Goal: Information Seeking & Learning: Find specific fact

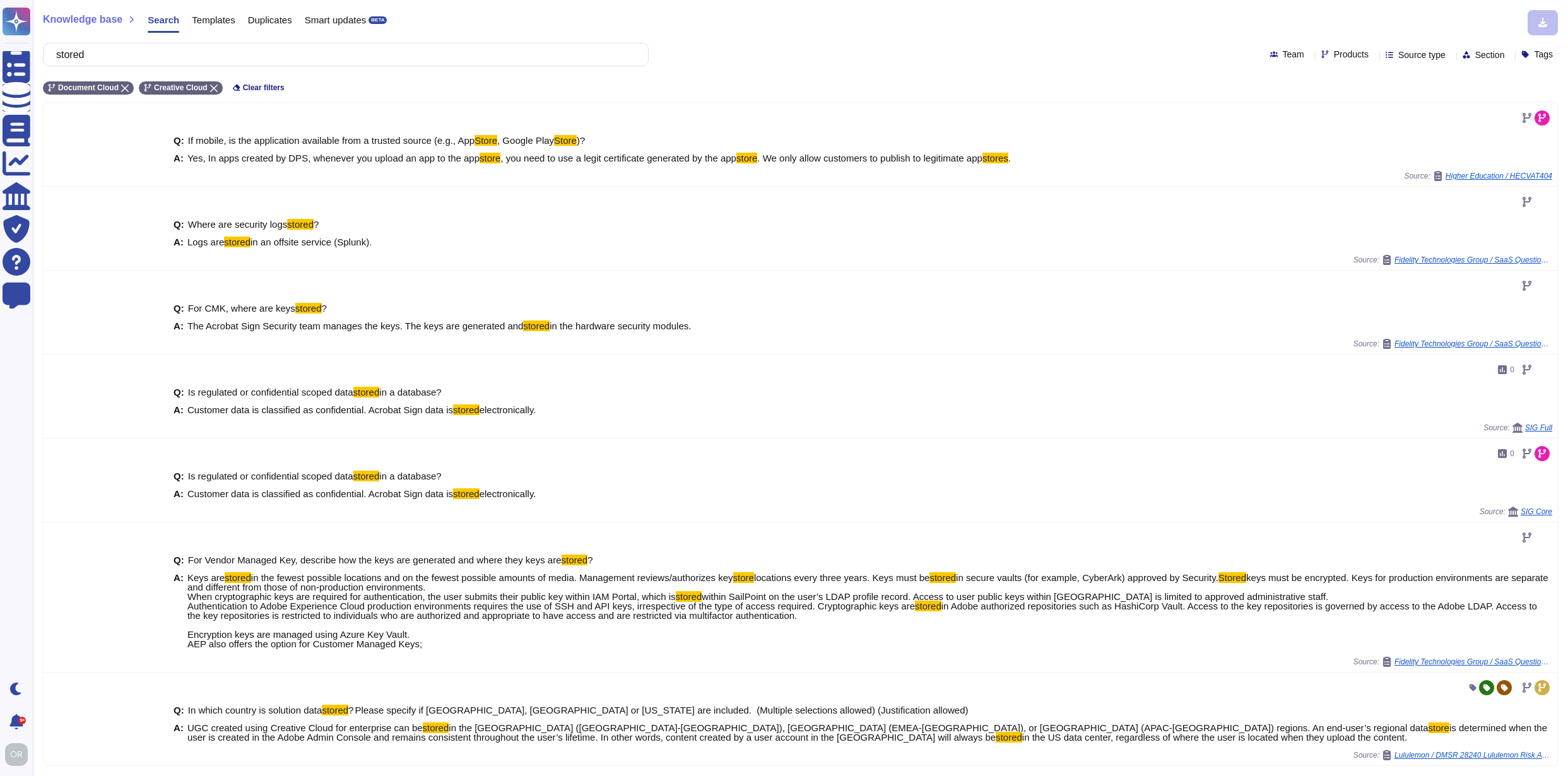
click at [62, 57] on input "stored" at bounding box center [343, 54] width 586 height 22
click at [126, 88] on icon at bounding box center [125, 88] width 7 height 7
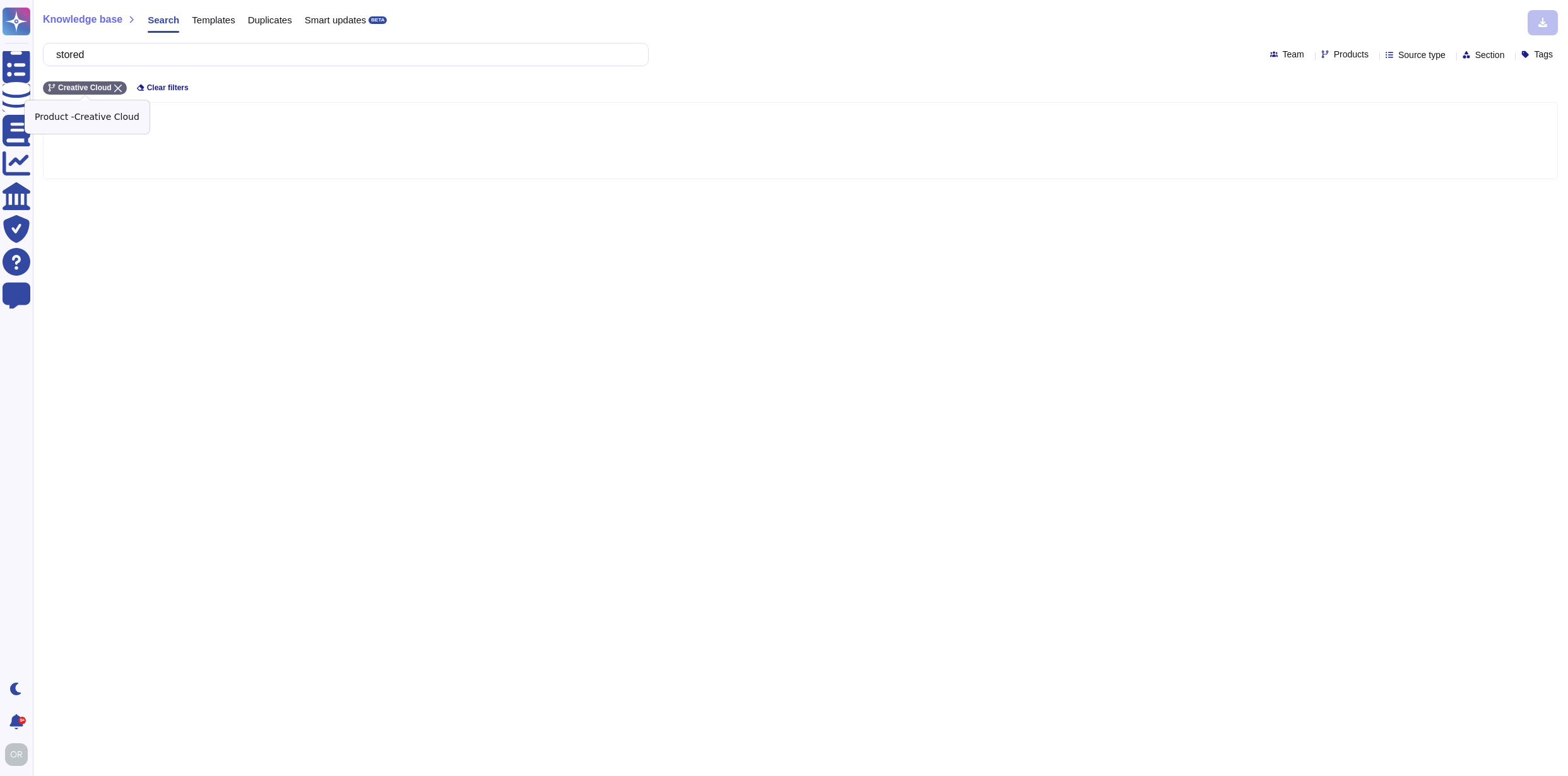
click at [122, 88] on icon at bounding box center [117, 88] width 7 height 7
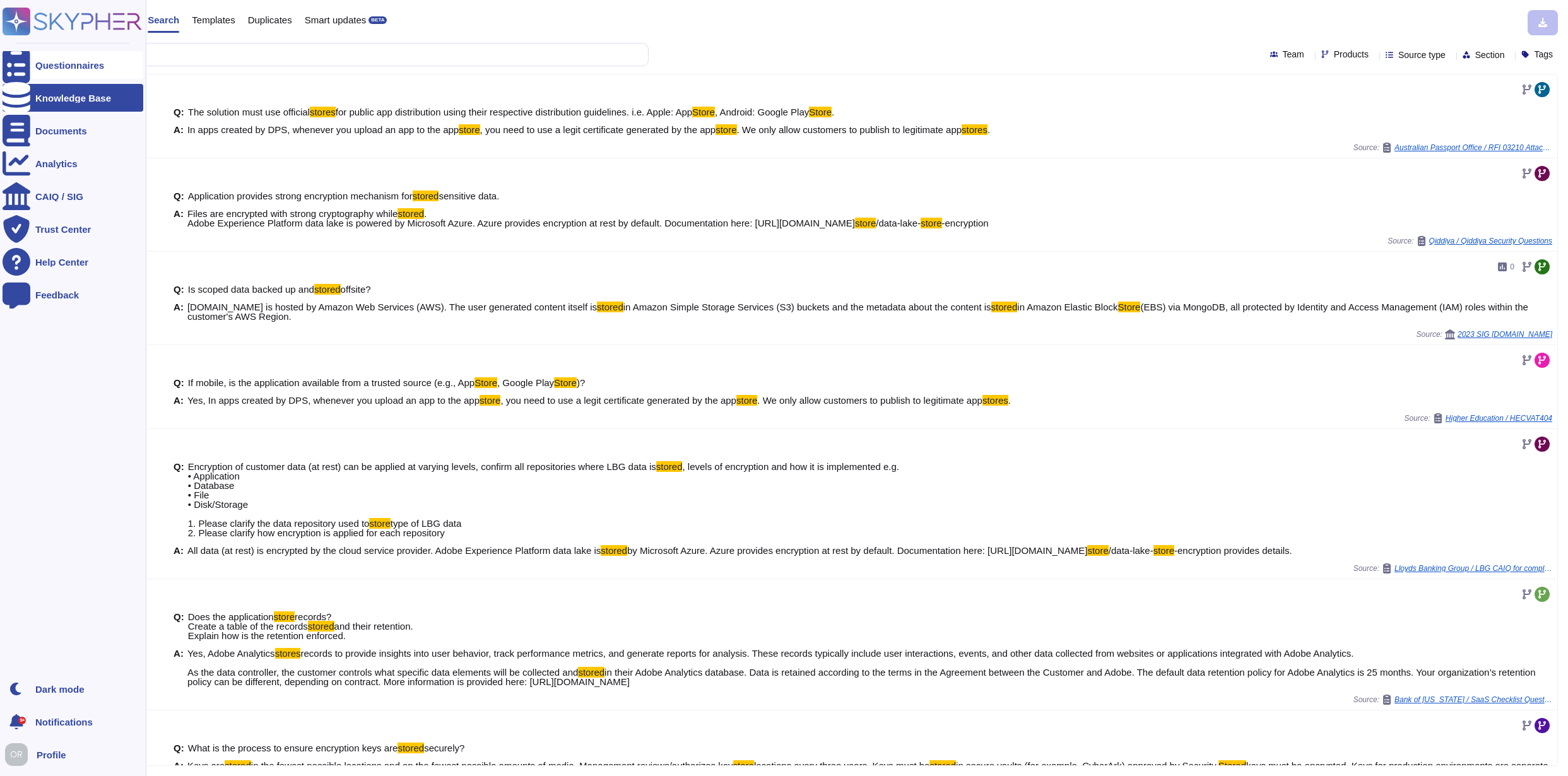
click at [30, 62] on div "Questionnaires" at bounding box center [73, 65] width 141 height 28
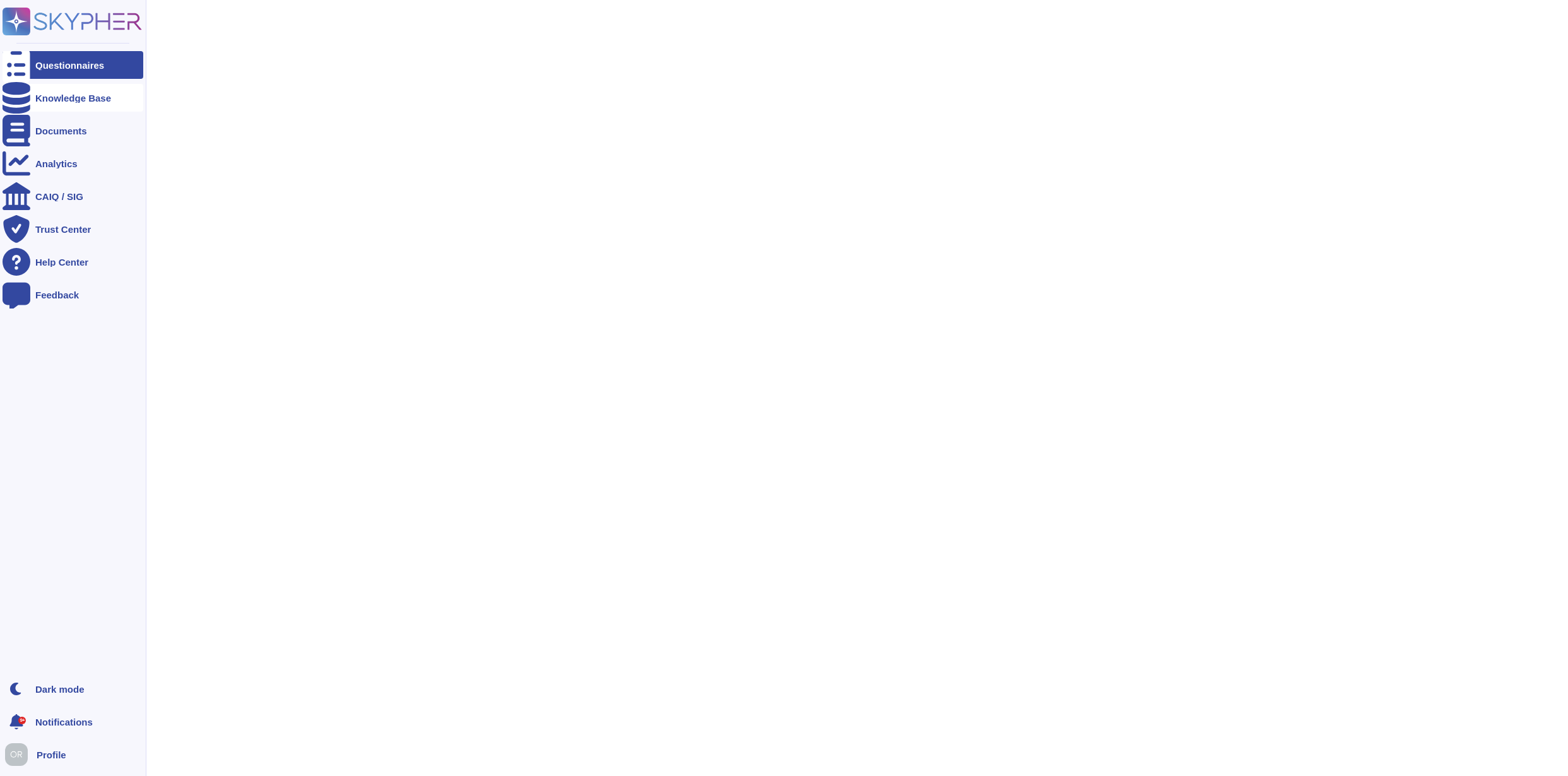
click at [46, 93] on div "Knowledge Base" at bounding box center [73, 98] width 76 height 9
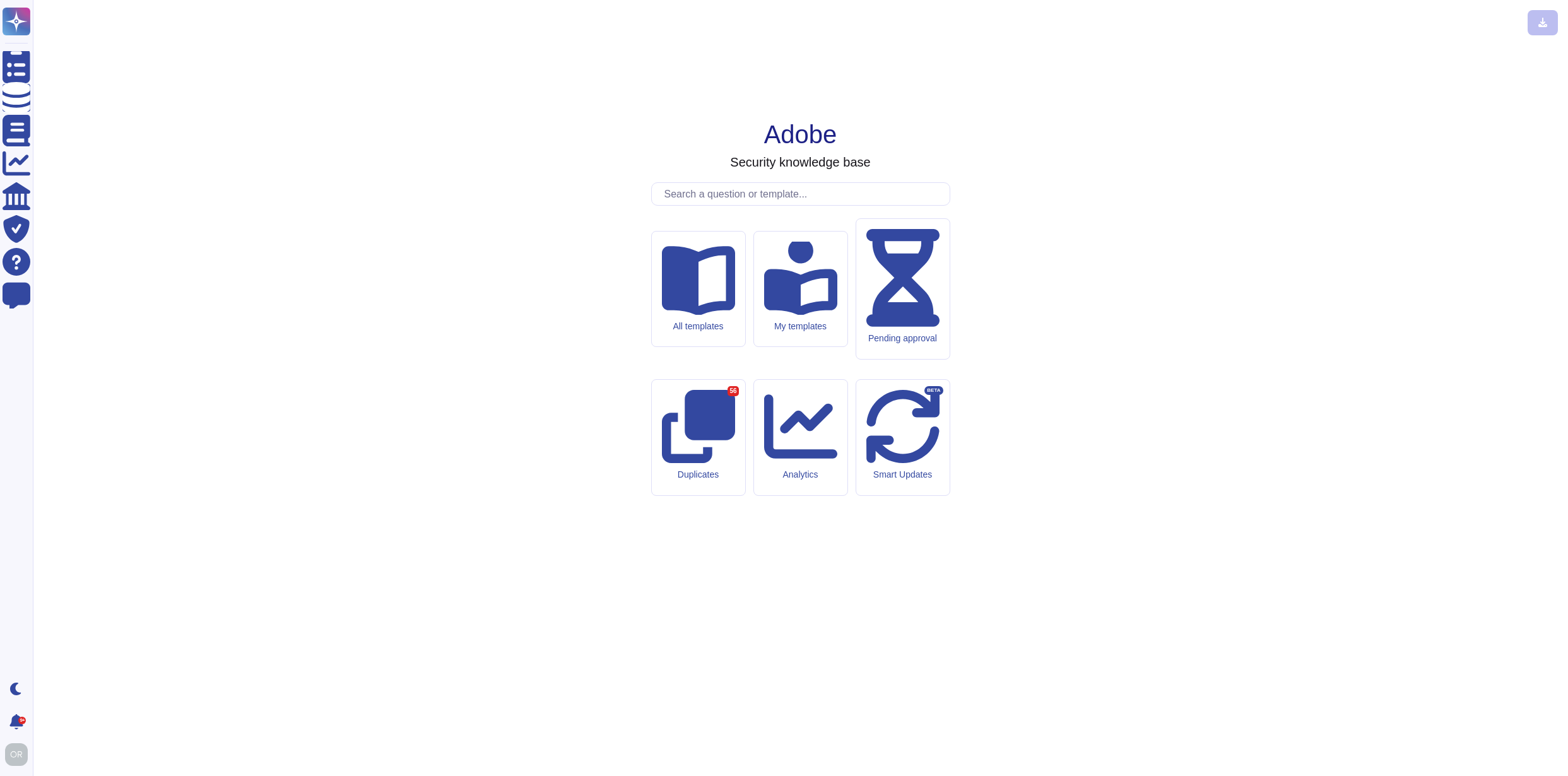
click at [756, 205] on input "text" at bounding box center [804, 193] width 291 height 22
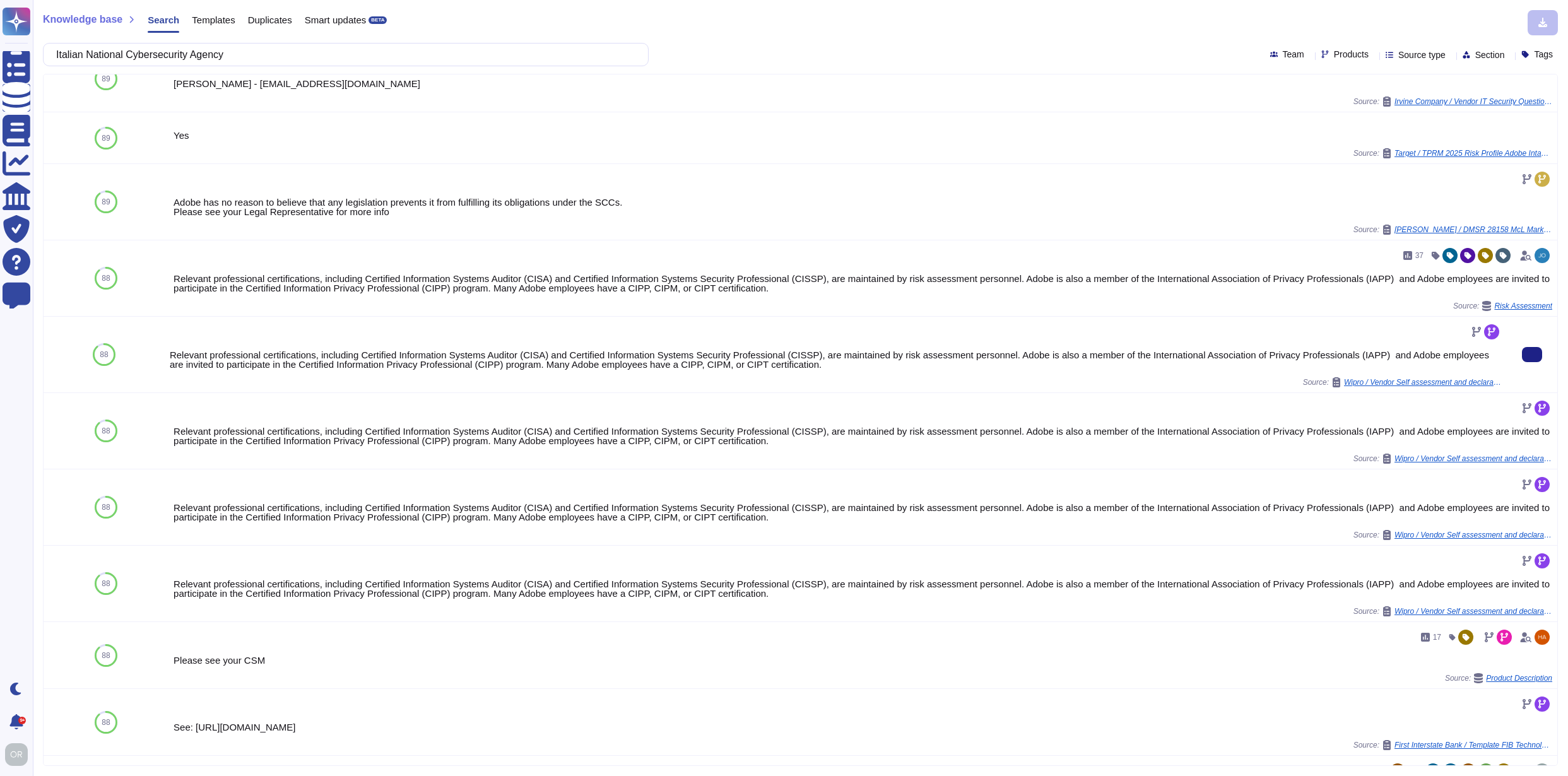
scroll to position [369, 0]
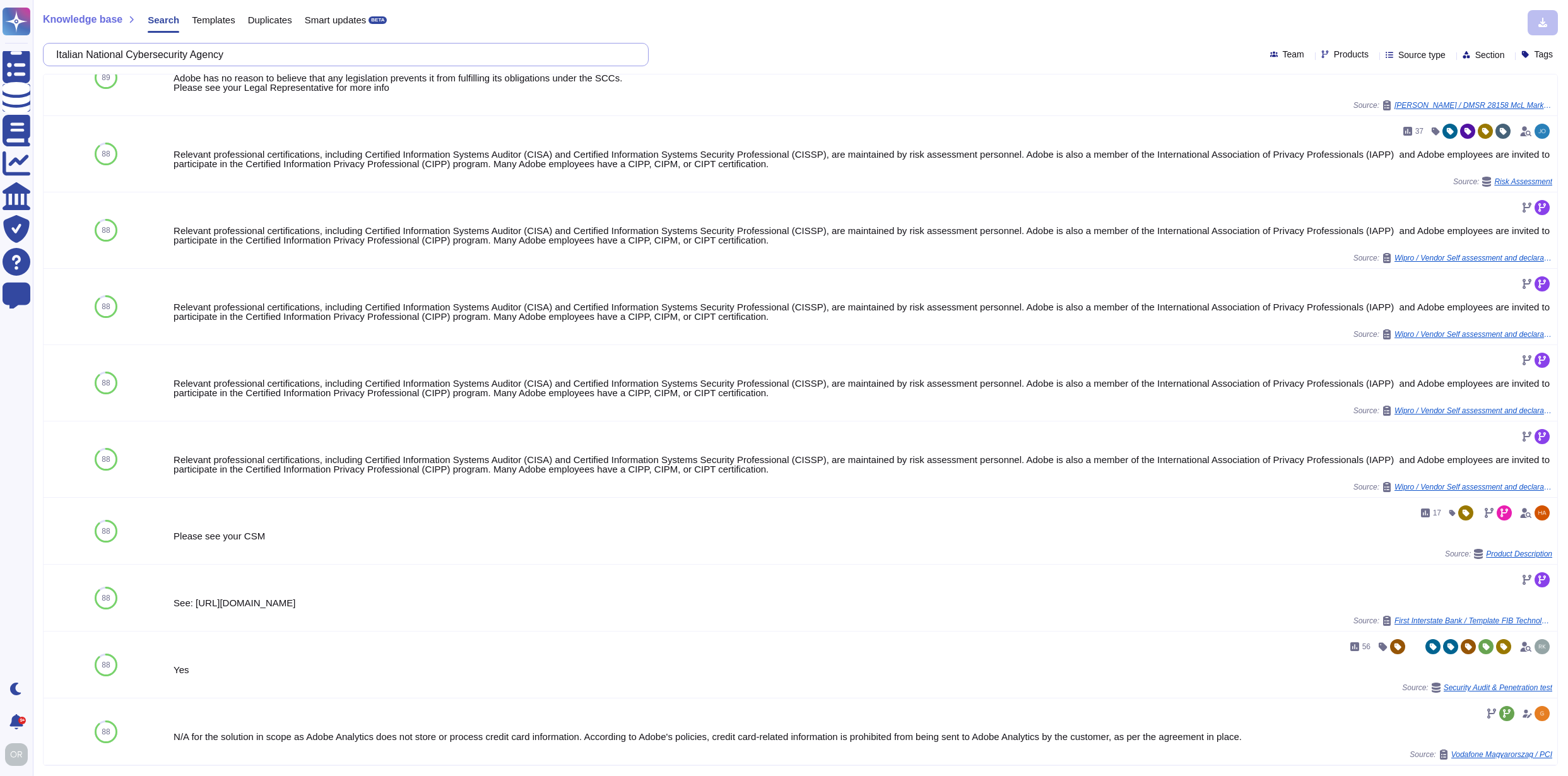
drag, startPoint x: 258, startPoint y: 55, endPoint x: 65, endPoint y: 53, distance: 193.0
click at [65, 53] on input "Italian National Cybersecurity Agency" at bounding box center [343, 54] width 586 height 22
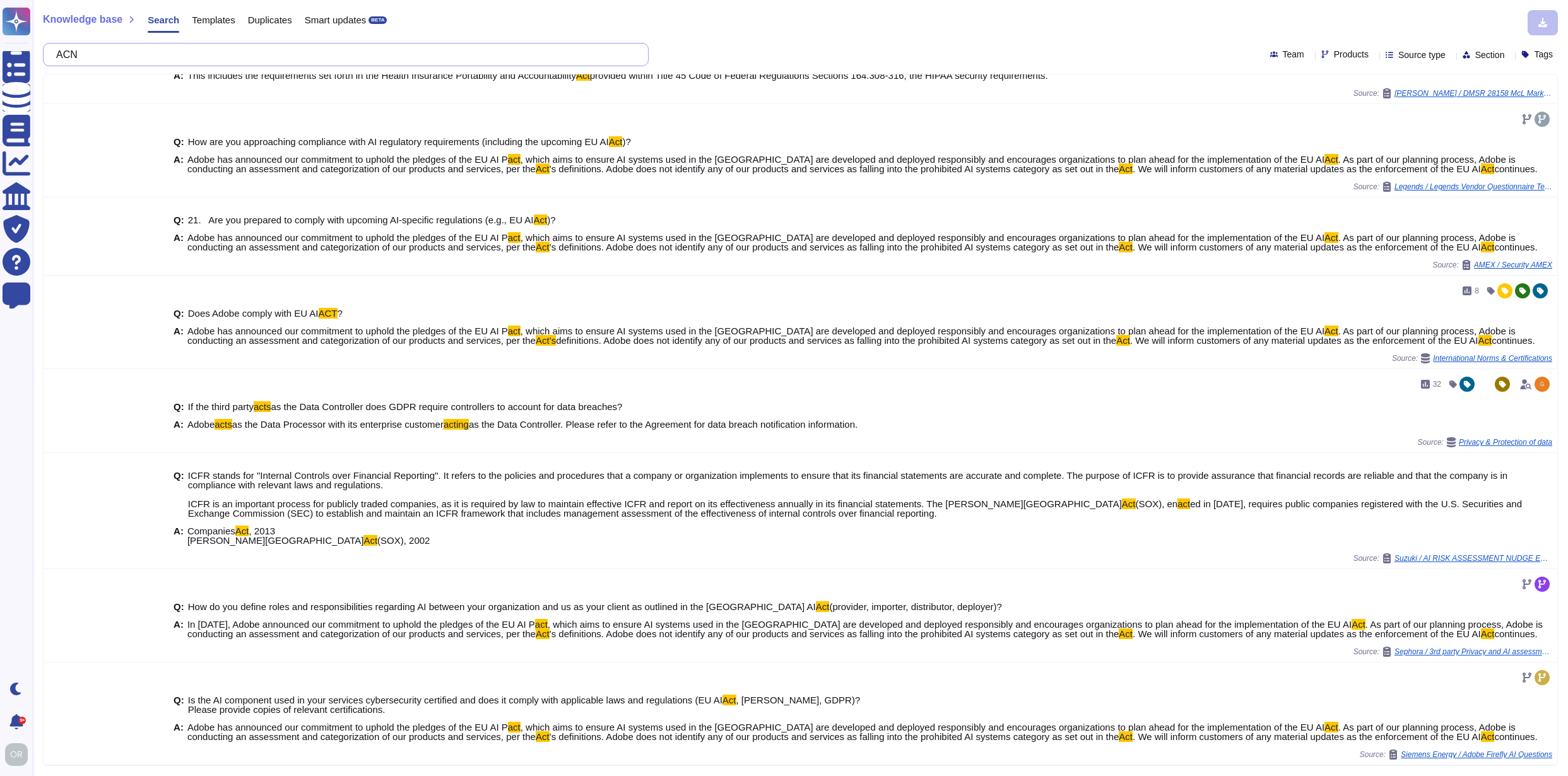
scroll to position [66, 0]
drag, startPoint x: 122, startPoint y: 53, endPoint x: 53, endPoint y: 52, distance: 69.0
click at [53, 52] on div "ACN" at bounding box center [345, 54] width 606 height 23
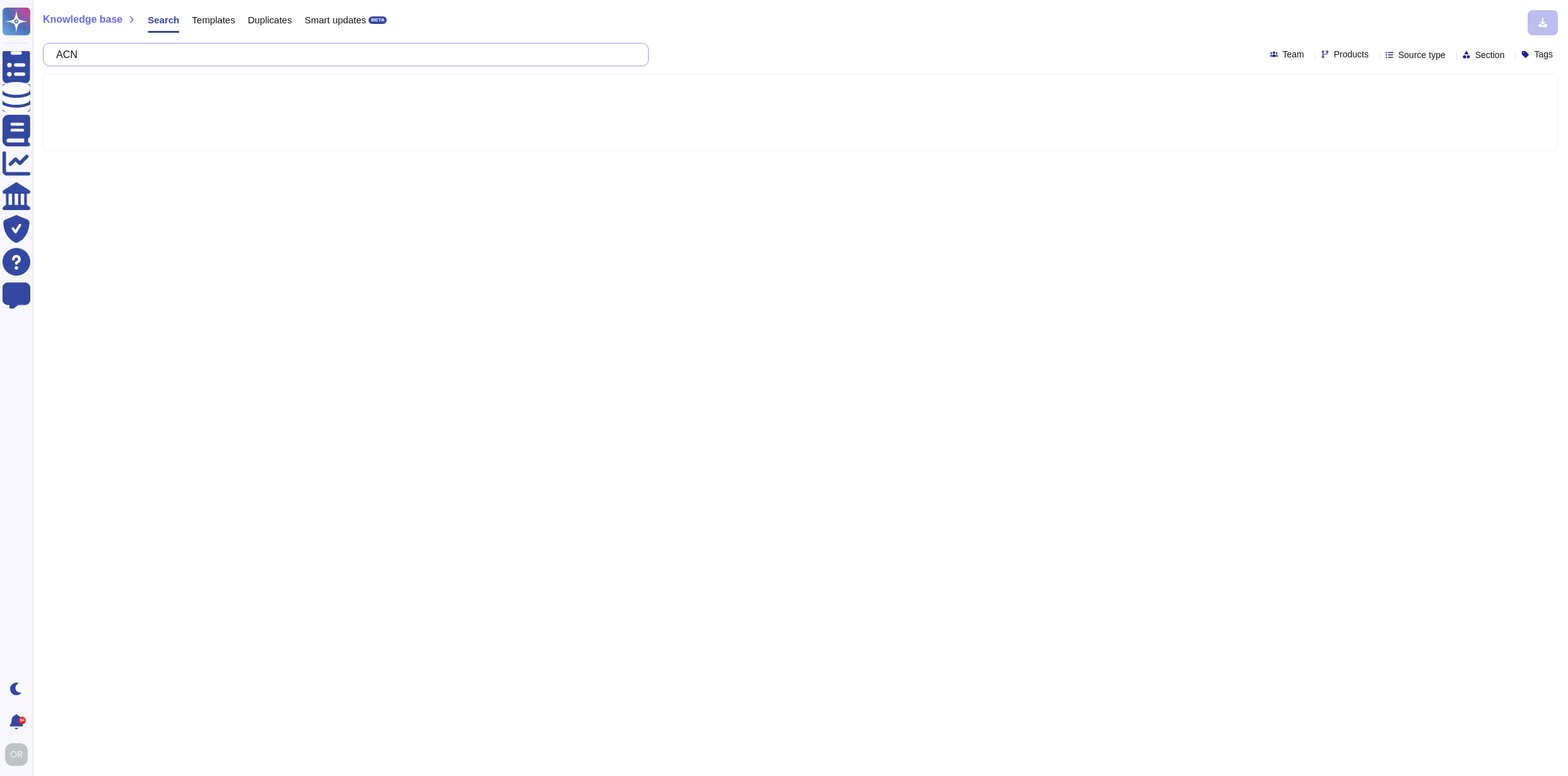
scroll to position [0, 0]
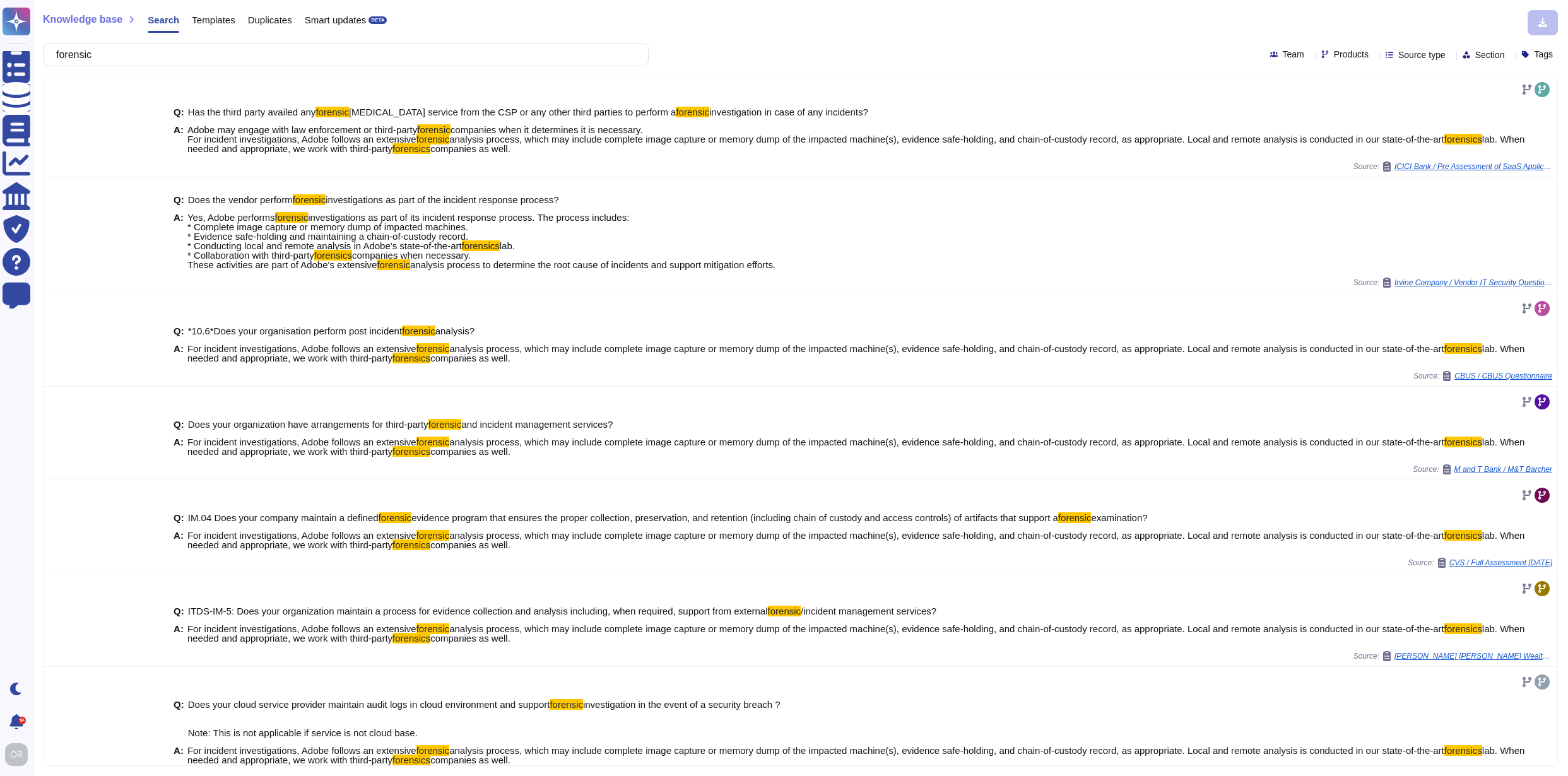
type input "forensic"
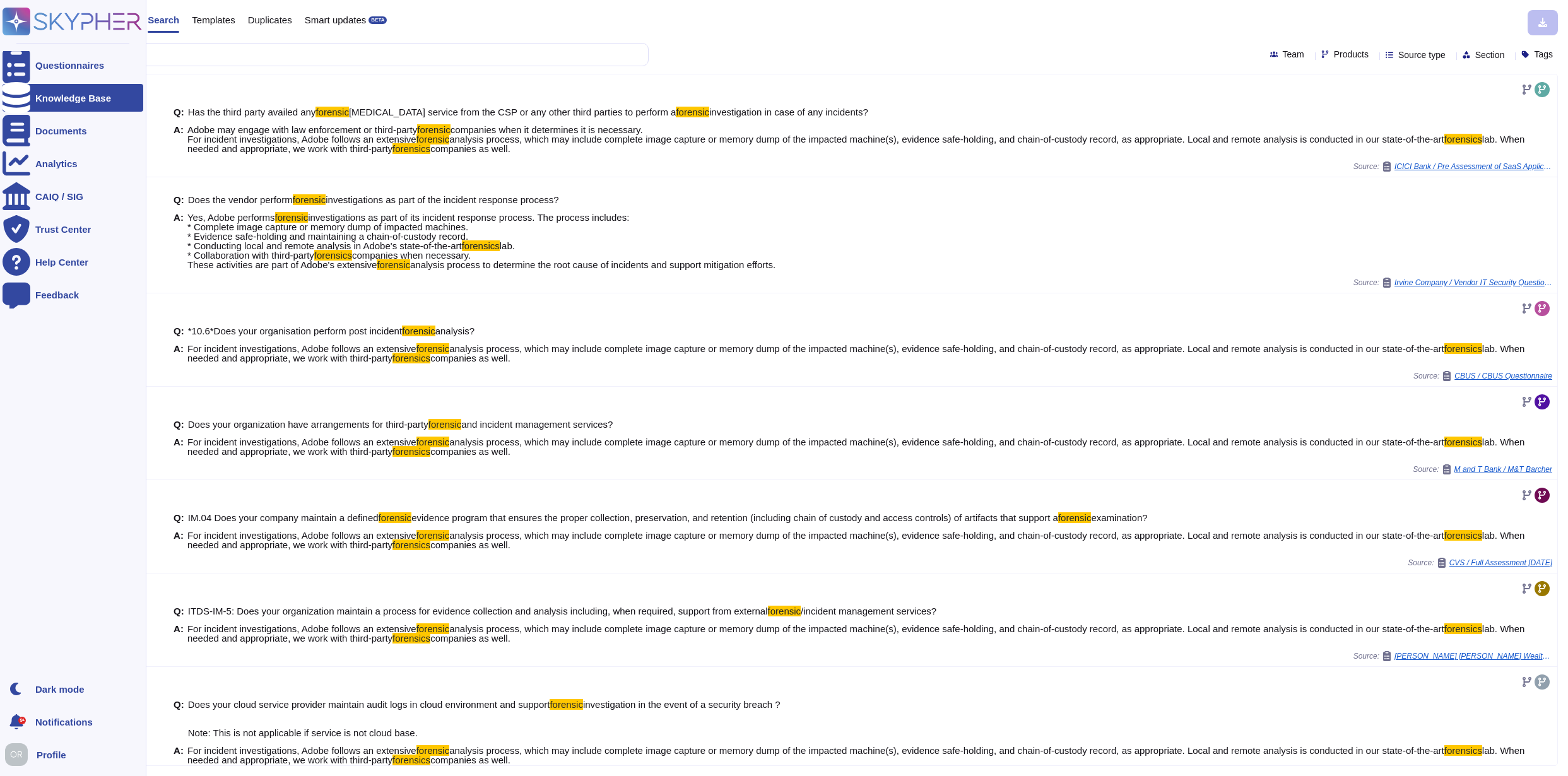
click at [59, 98] on div "Knowledge Base" at bounding box center [73, 98] width 76 height 9
click at [74, 58] on div "Questionnaires" at bounding box center [73, 65] width 141 height 28
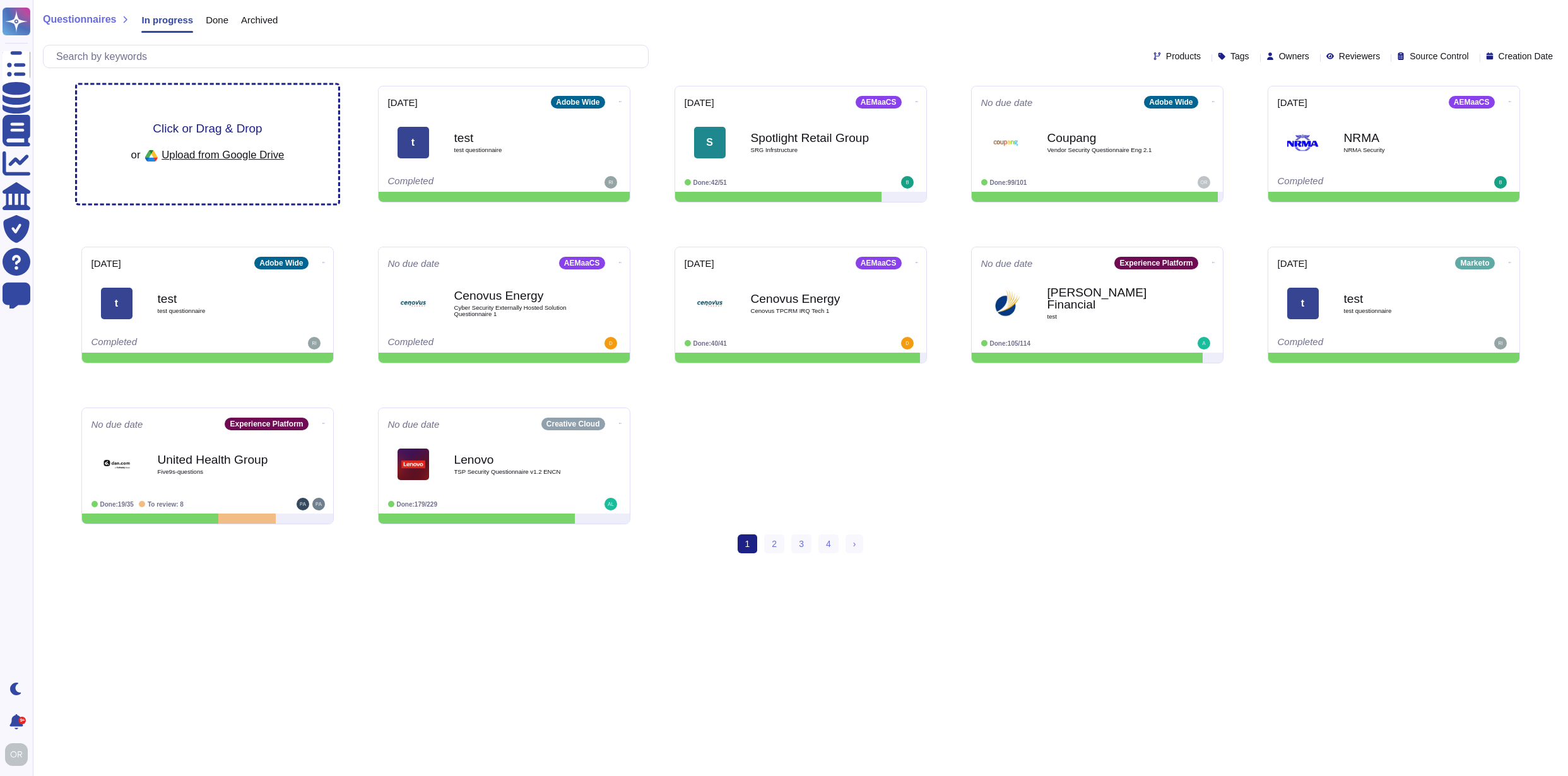
click at [203, 126] on span "Click or Drag & Drop" at bounding box center [207, 129] width 109 height 12
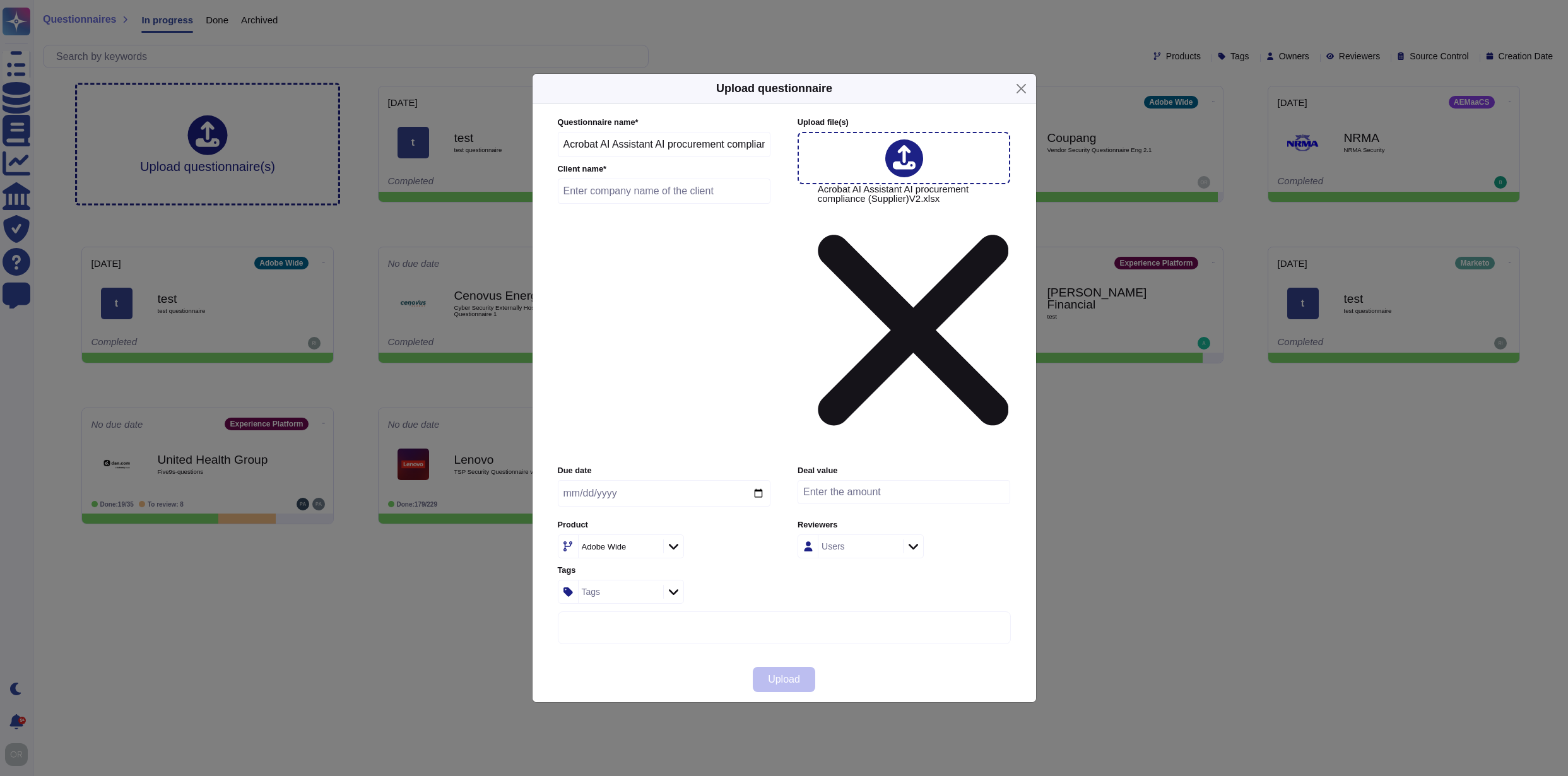
click at [636, 204] on input "text" at bounding box center [665, 191] width 213 height 25
type input "Infosys"
click at [621, 543] on div "Adobe Wide" at bounding box center [604, 547] width 45 height 8
type input "a"
click at [619, 459] on input "text" at bounding box center [641, 458] width 139 height 22
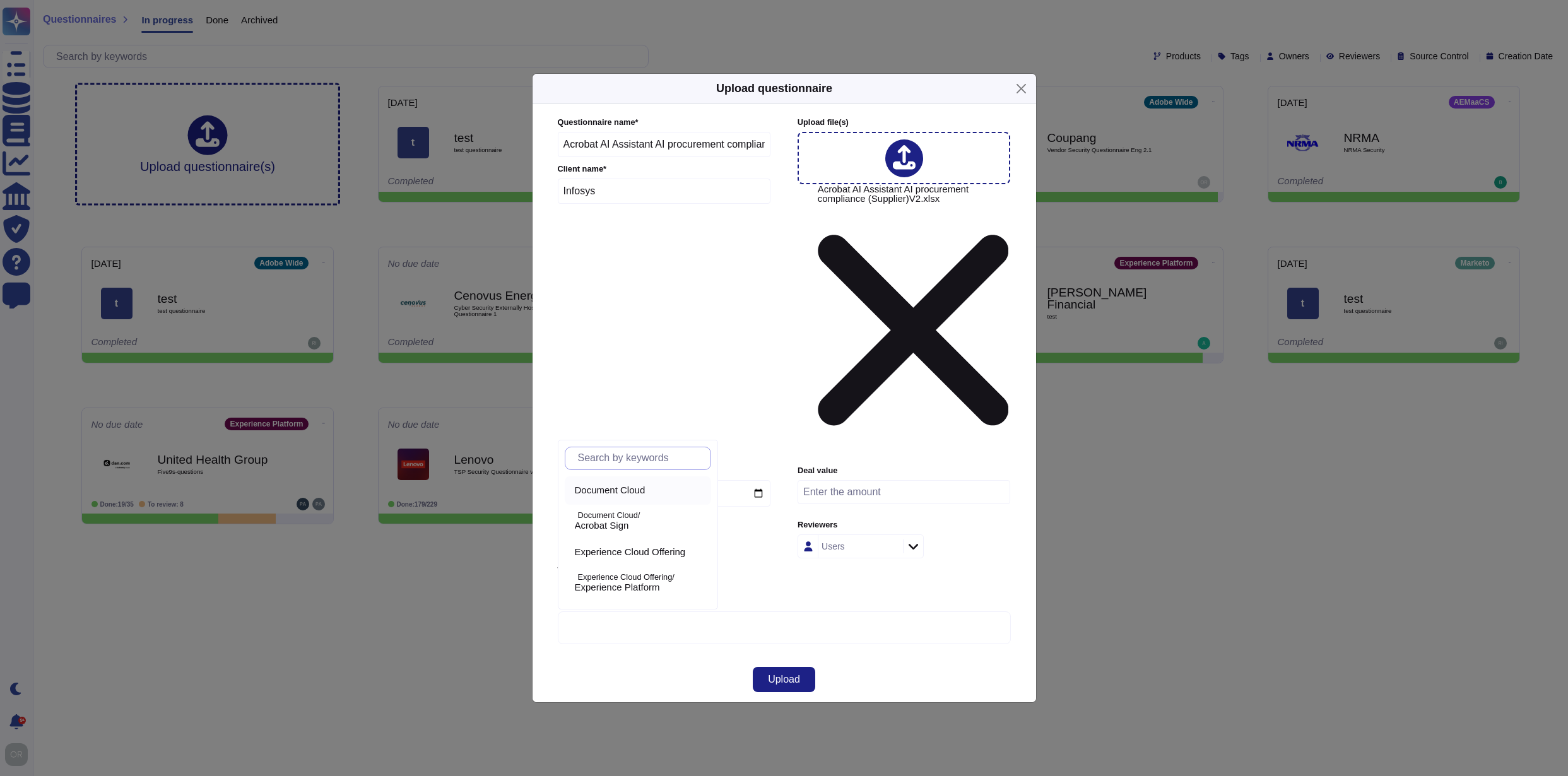
click at [628, 490] on span "Document Cloud" at bounding box center [610, 490] width 71 height 11
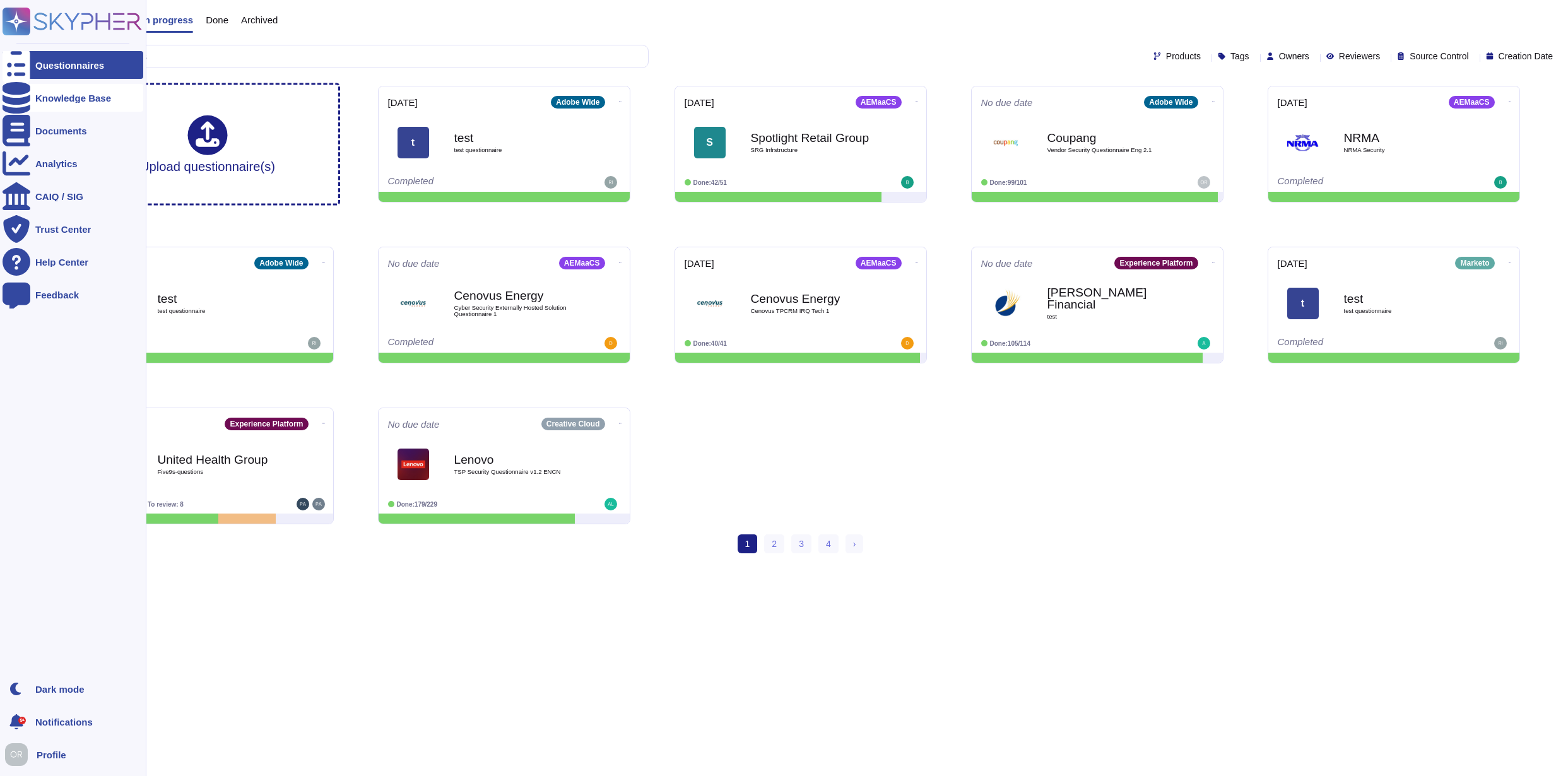
click at [45, 96] on div "Knowledge Base" at bounding box center [73, 98] width 76 height 9
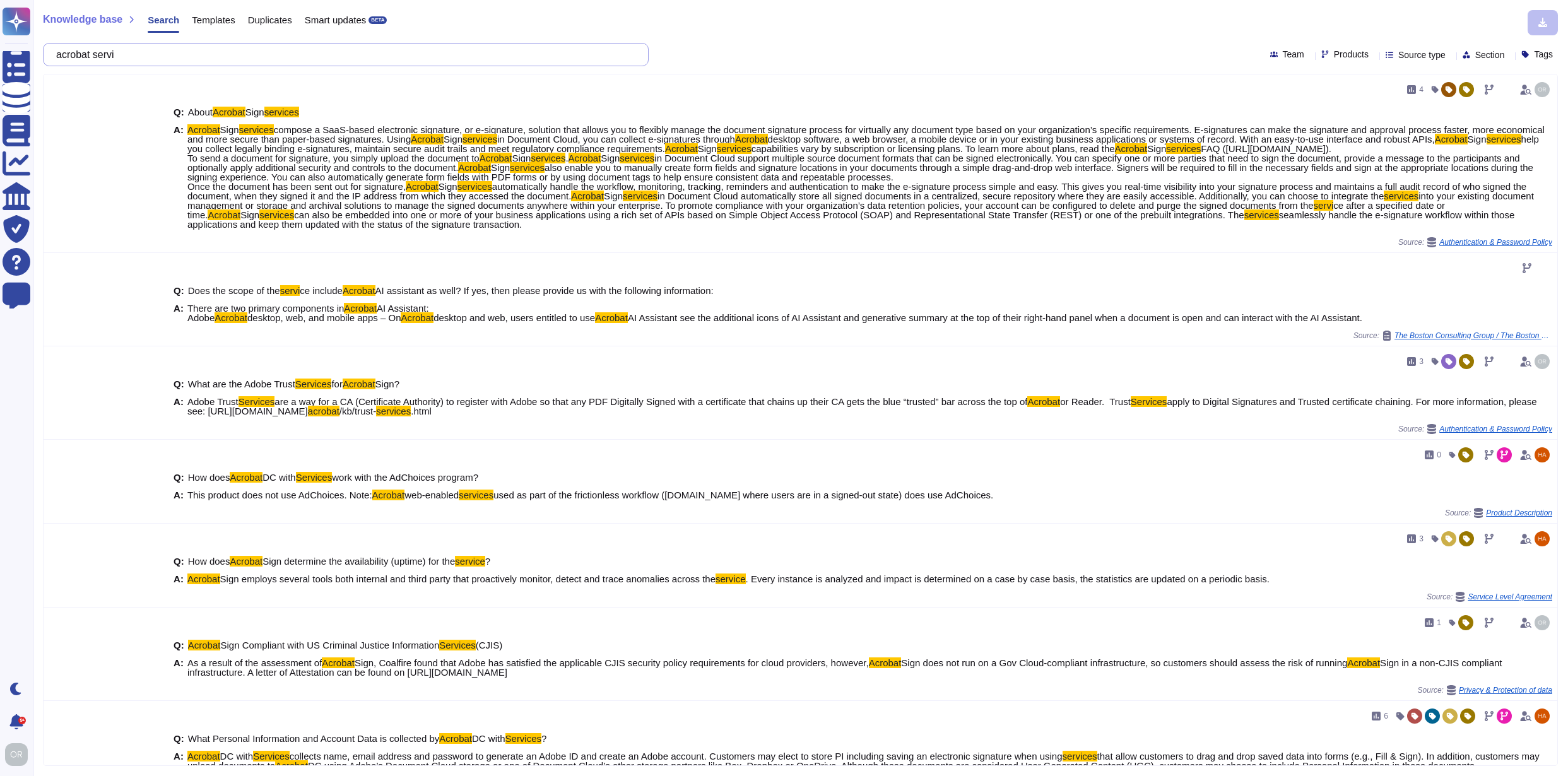
drag, startPoint x: 136, startPoint y: 53, endPoint x: 55, endPoint y: 51, distance: 81.0
click at [55, 51] on div "acrobat servi" at bounding box center [345, 54] width 606 height 23
paste input "Provide the methods used by the AI solution to provide interpretable outputs, s…"
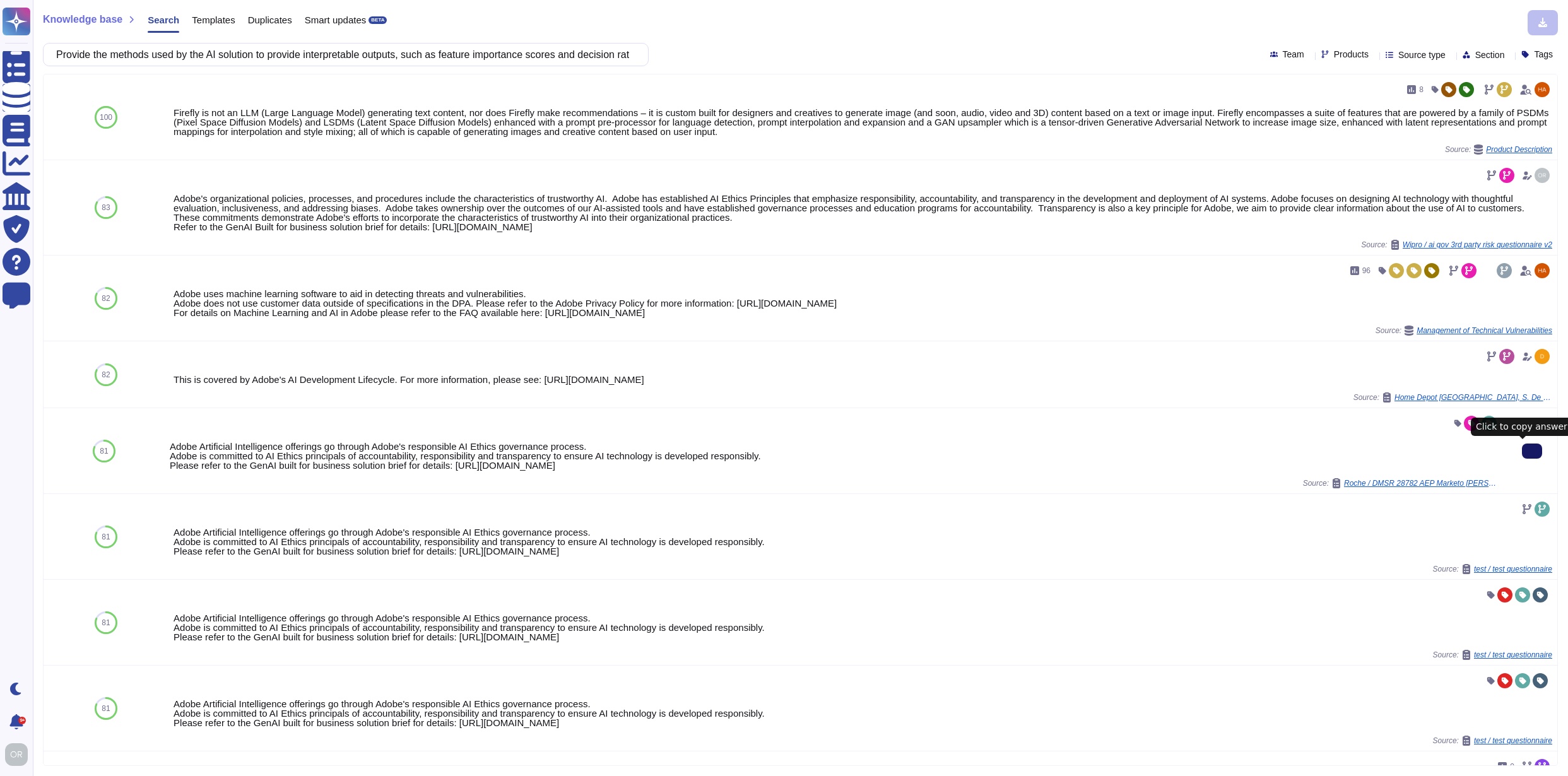
drag, startPoint x: 1522, startPoint y: 455, endPoint x: 1515, endPoint y: 457, distance: 7.3
click at [1533, 451] on icon at bounding box center [1533, 451] width 0 height 0
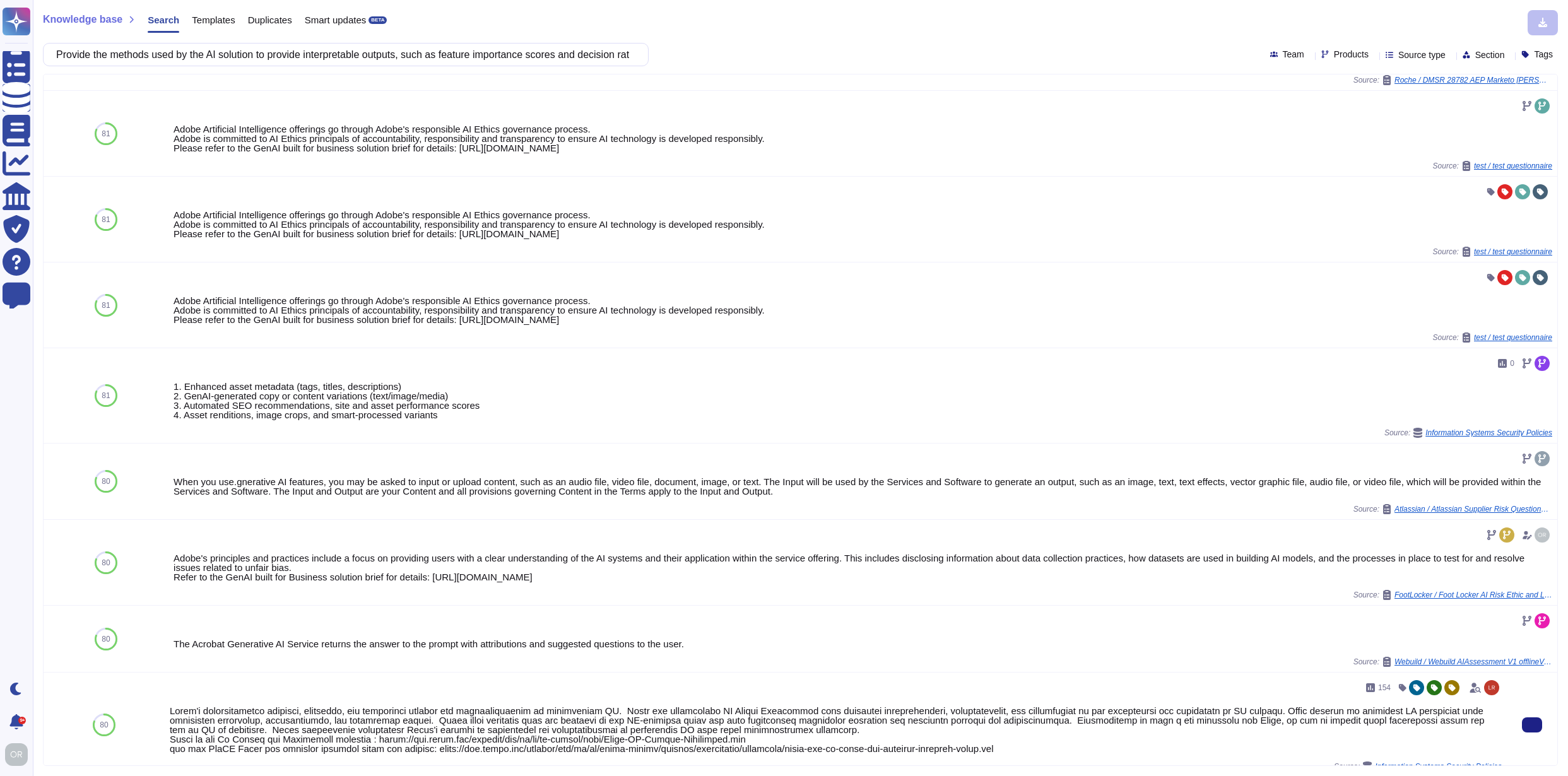
scroll to position [563, 0]
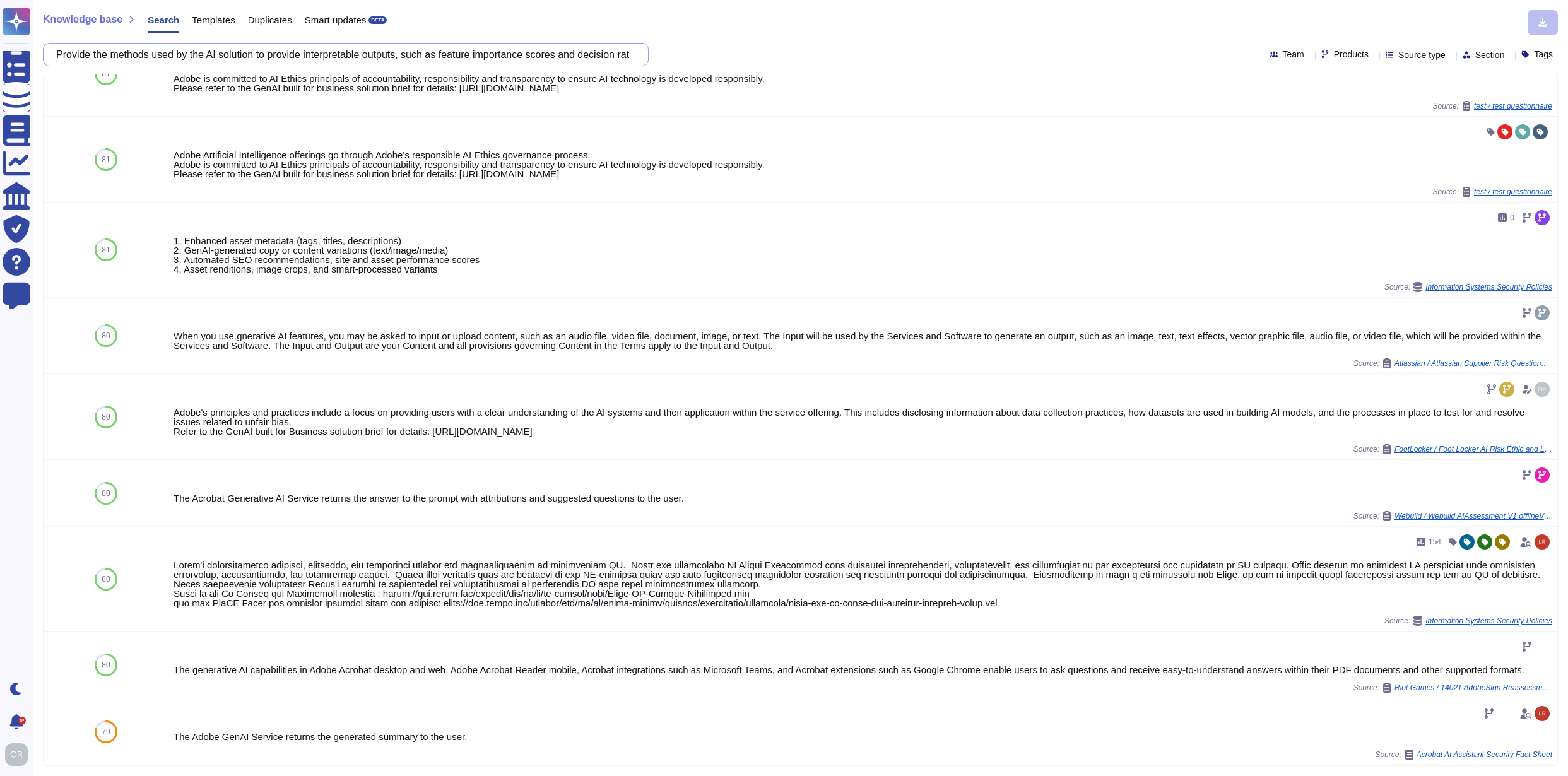
click at [626, 55] on input "Provide the methods used by the AI solution to provide interpretable outputs, s…" at bounding box center [343, 54] width 586 height 22
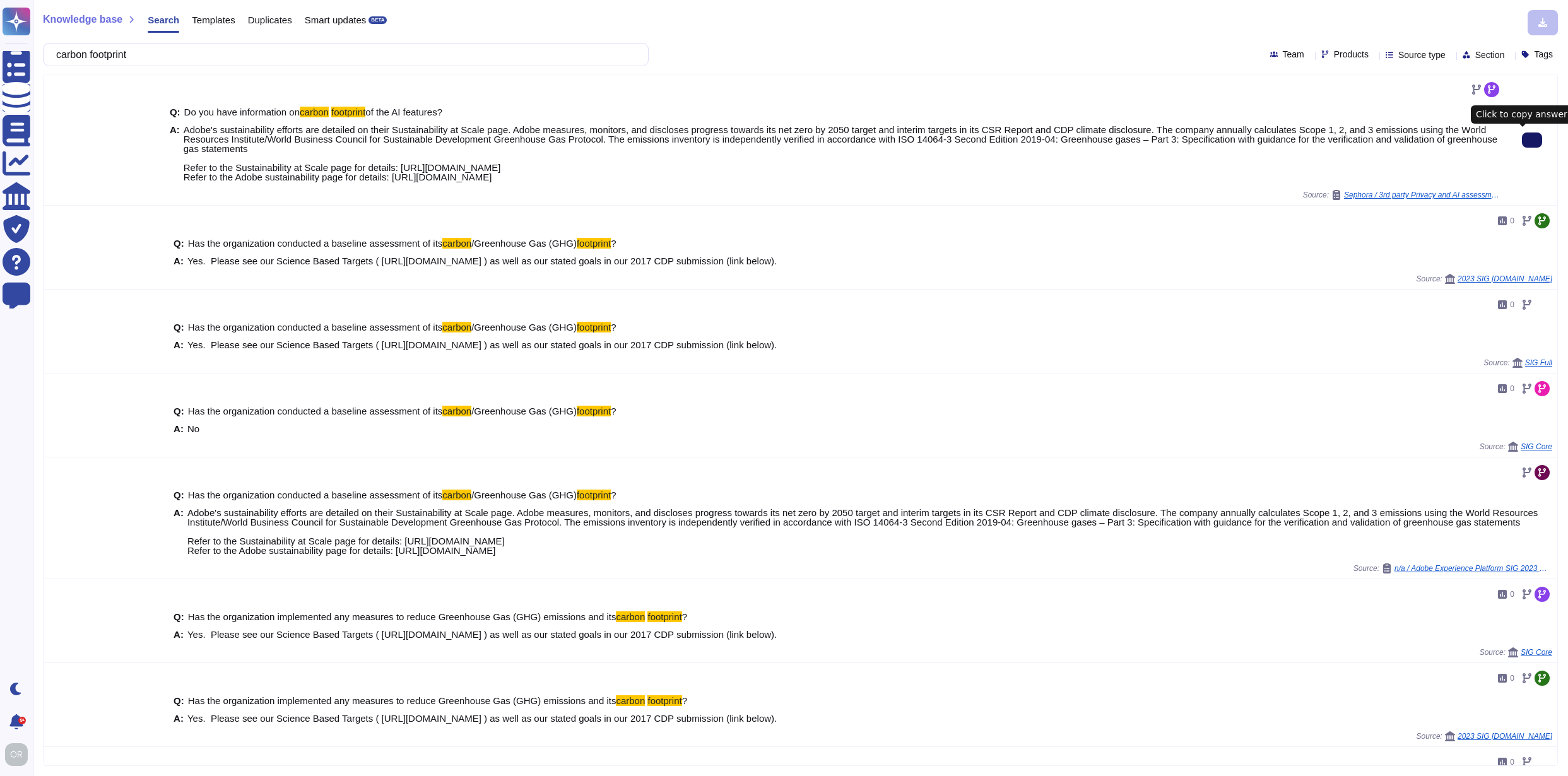
click at [1533, 140] on icon at bounding box center [1533, 140] width 0 height 0
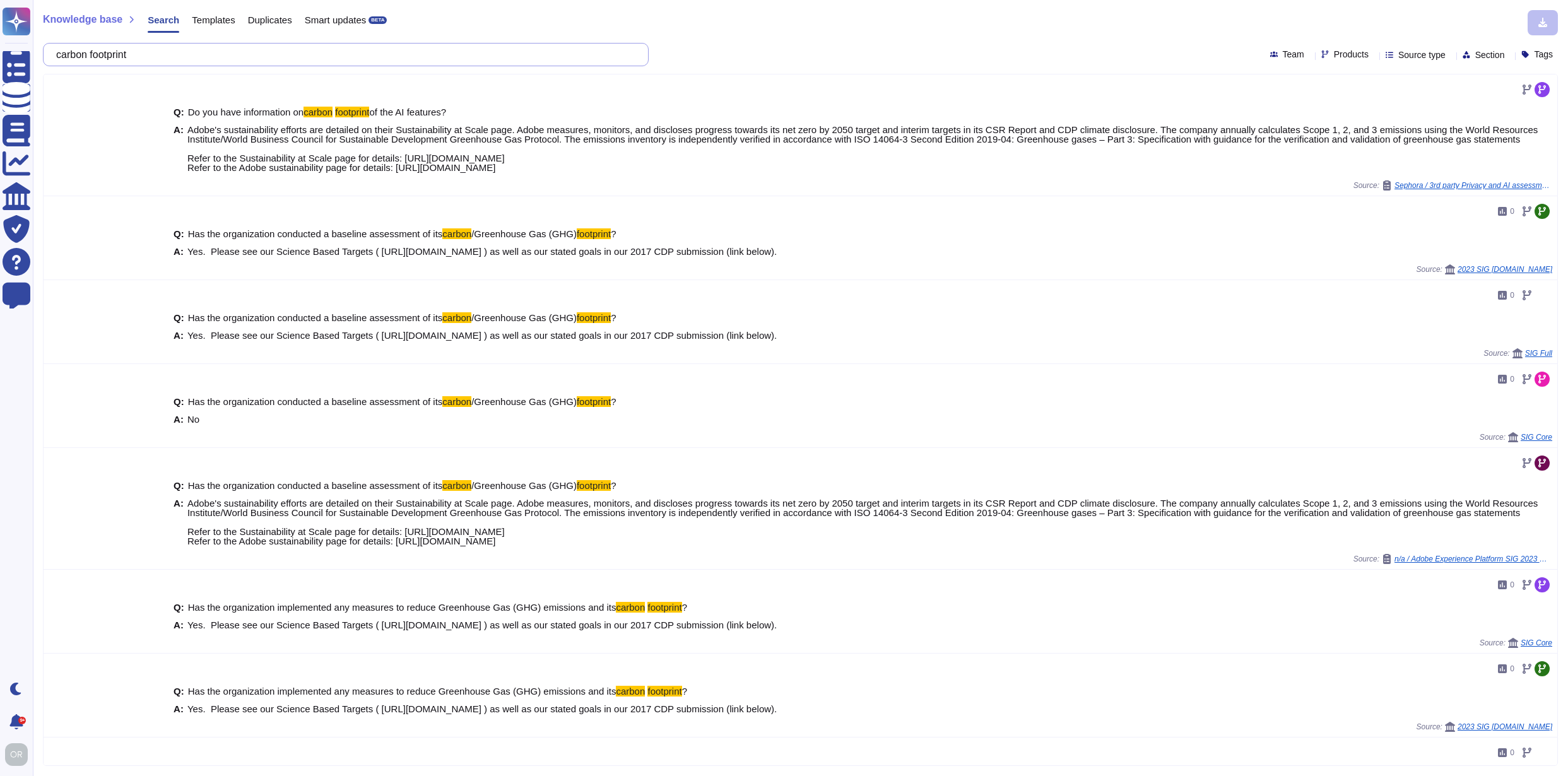
drag, startPoint x: 147, startPoint y: 56, endPoint x: 68, endPoint y: 54, distance: 79.0
click at [68, 54] on input "carbon footprint" at bounding box center [343, 54] width 586 height 22
paste input "Acrobat AI Assistant uses GPT-4o as the LLM"
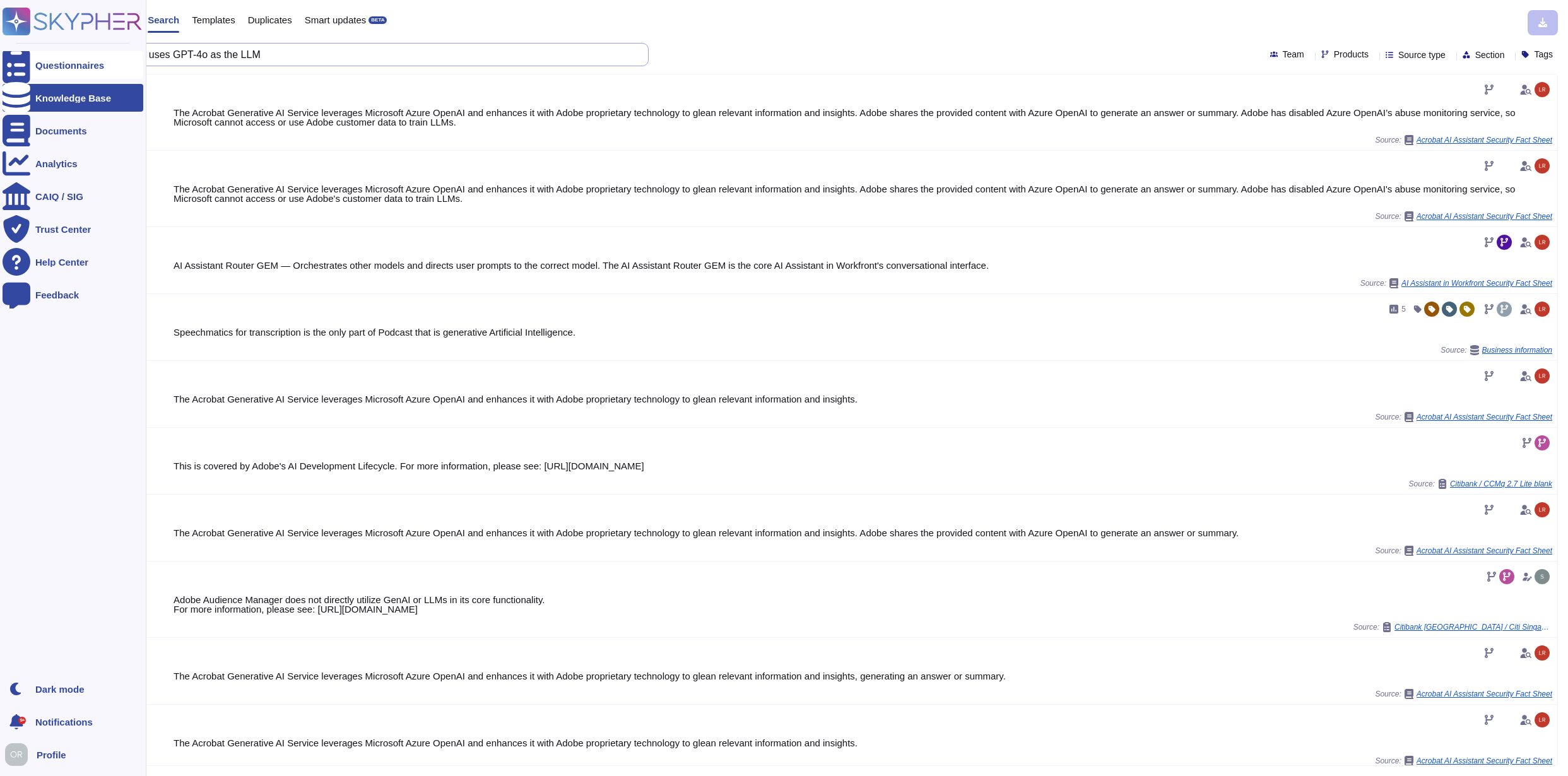
drag, startPoint x: 311, startPoint y: 59, endPoint x: 16, endPoint y: 55, distance: 295.0
click at [16, 55] on div "Questionnaires Knowledge Base Documents Analytics CAIQ / SIG Trust Center Help …" at bounding box center [784, 388] width 1568 height 776
paste input "Does the vendor comply with industry-specific regulations and standards?"
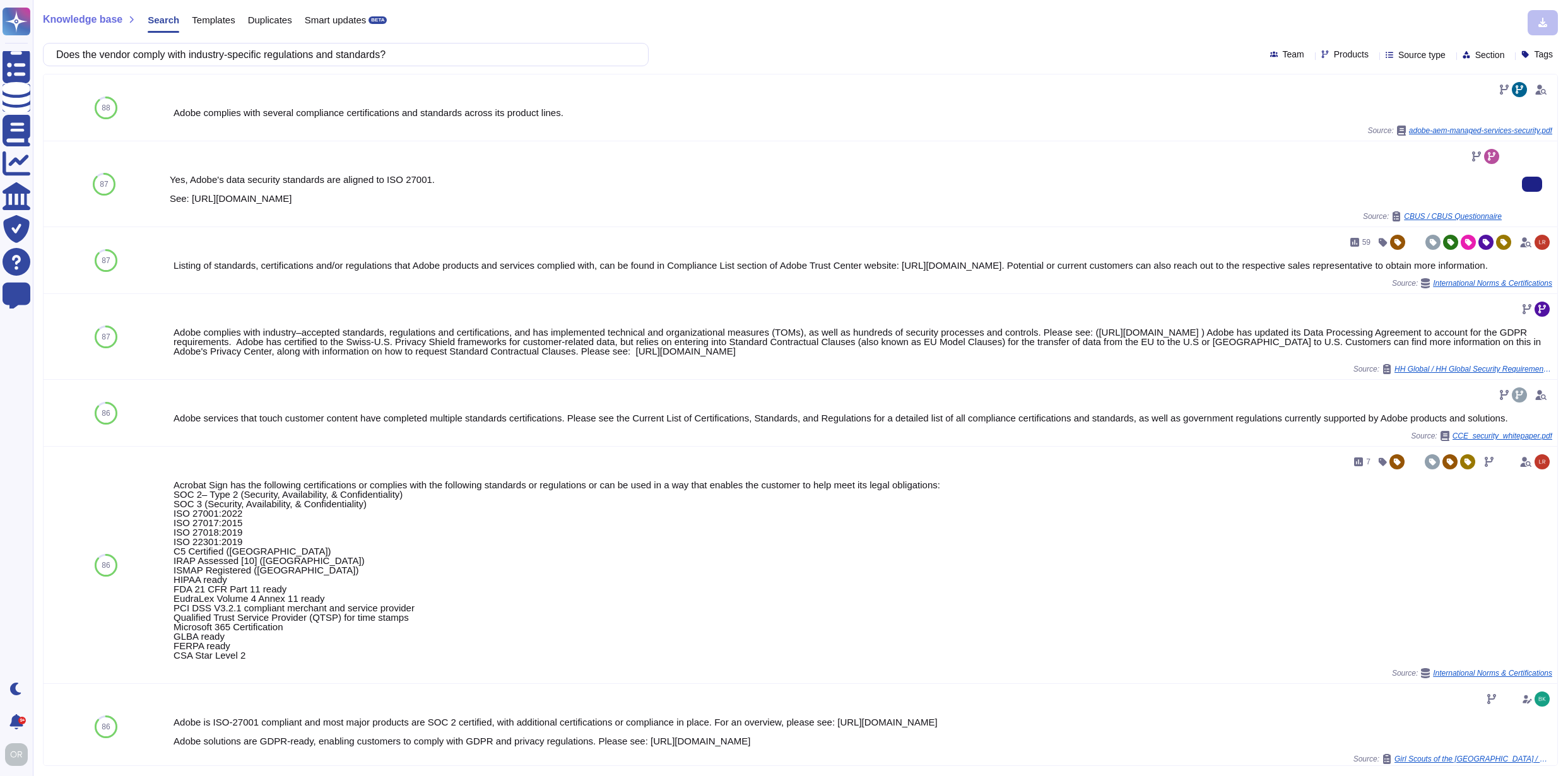
drag, startPoint x: 470, startPoint y: 198, endPoint x: 166, endPoint y: 198, distance: 304.0
click at [166, 198] on div "Yes, Adobe's data security standards are aligned to ISO 27001. See: [URL][DOMAI…" at bounding box center [836, 184] width 1343 height 85
copy div "See: [URL][DOMAIN_NAME]"
drag, startPoint x: 441, startPoint y: 55, endPoint x: 53, endPoint y: 48, distance: 388.1
click at [53, 48] on div "Does the vendor comply with industry-specific regulations and standards?" at bounding box center [345, 54] width 606 height 23
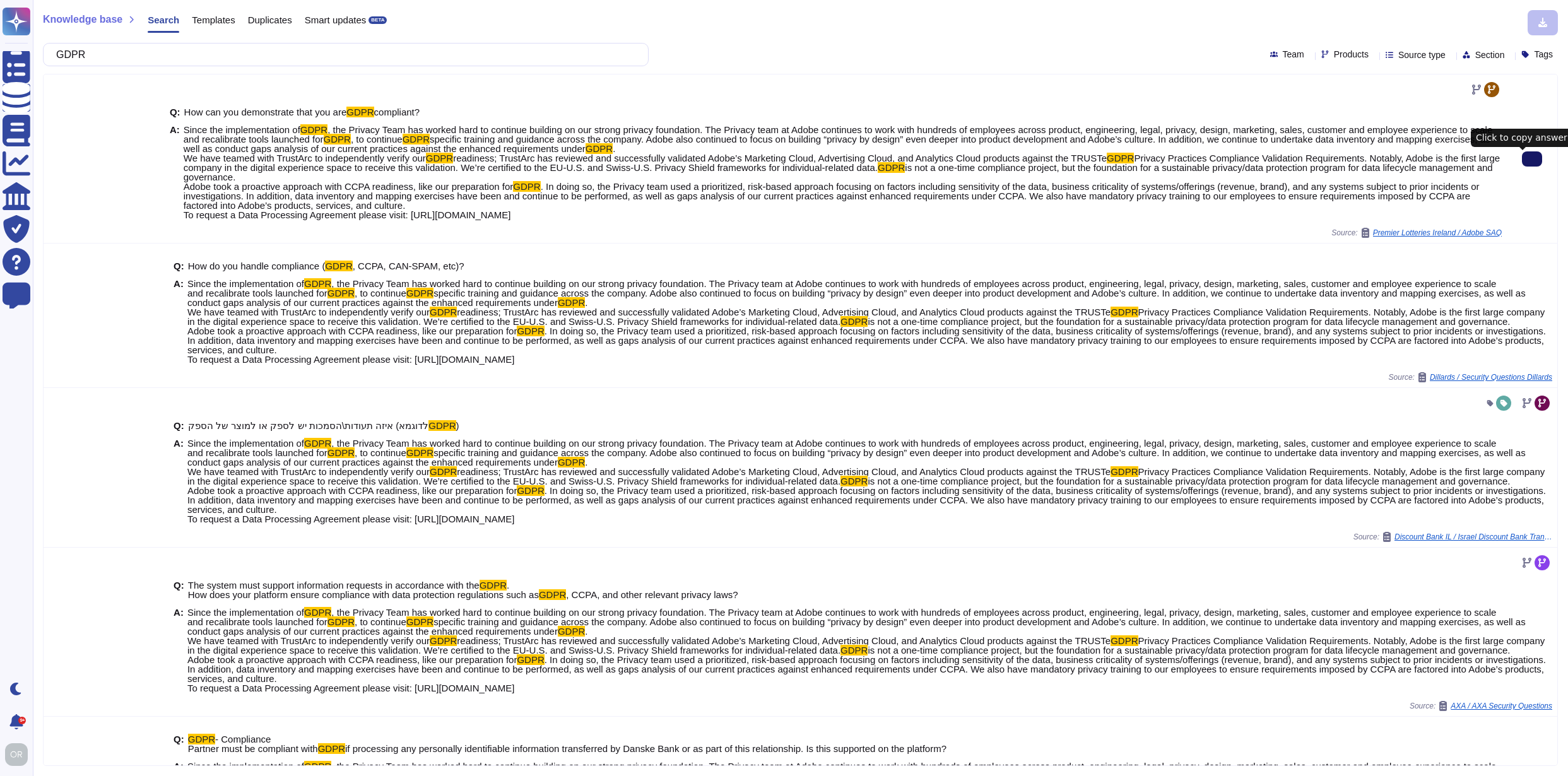
click at [1522, 161] on button at bounding box center [1532, 159] width 20 height 15
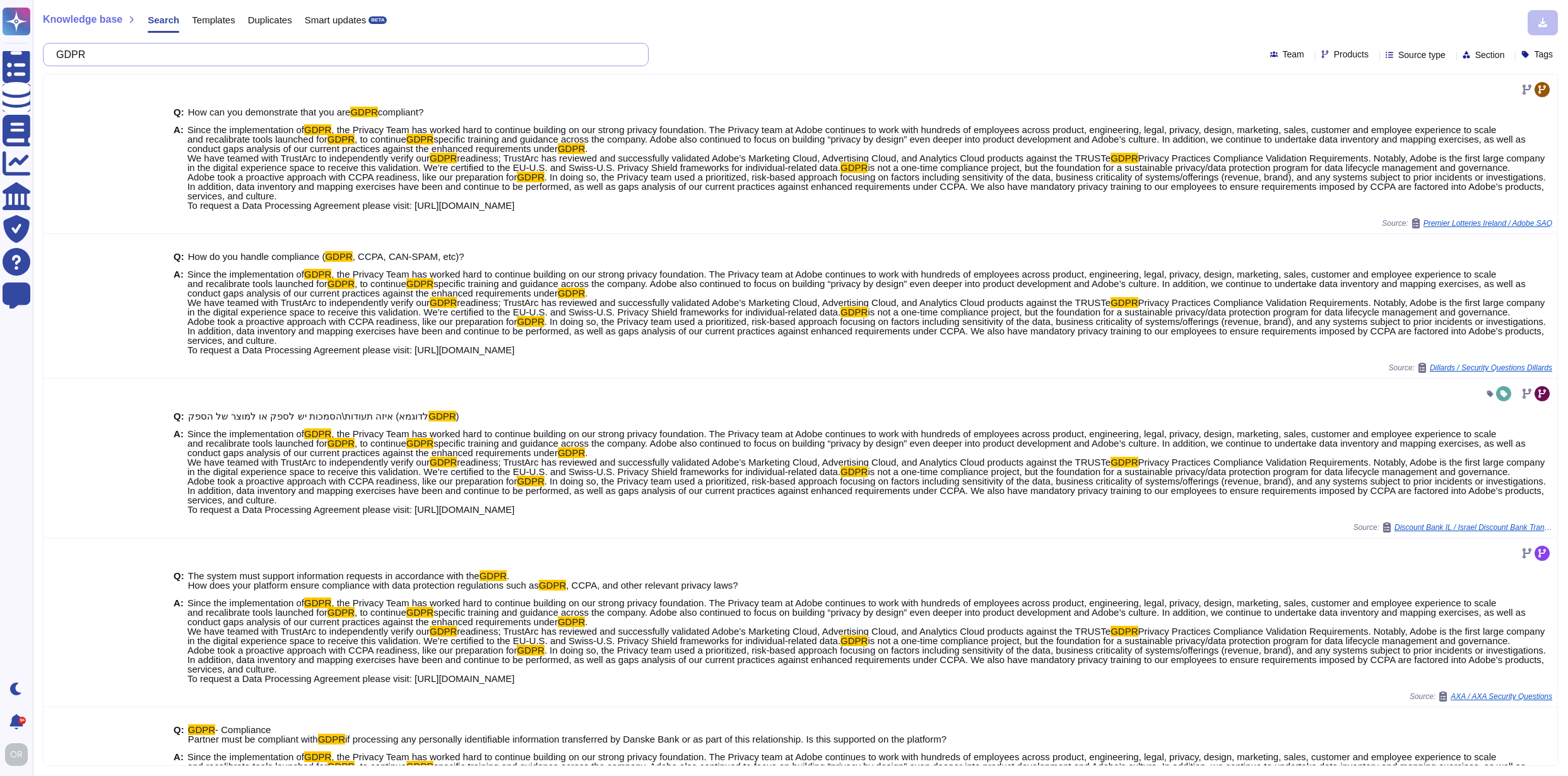
drag, startPoint x: 80, startPoint y: 55, endPoint x: 60, endPoint y: 56, distance: 20.0
click at [60, 56] on div "GDPR" at bounding box center [345, 54] width 606 height 23
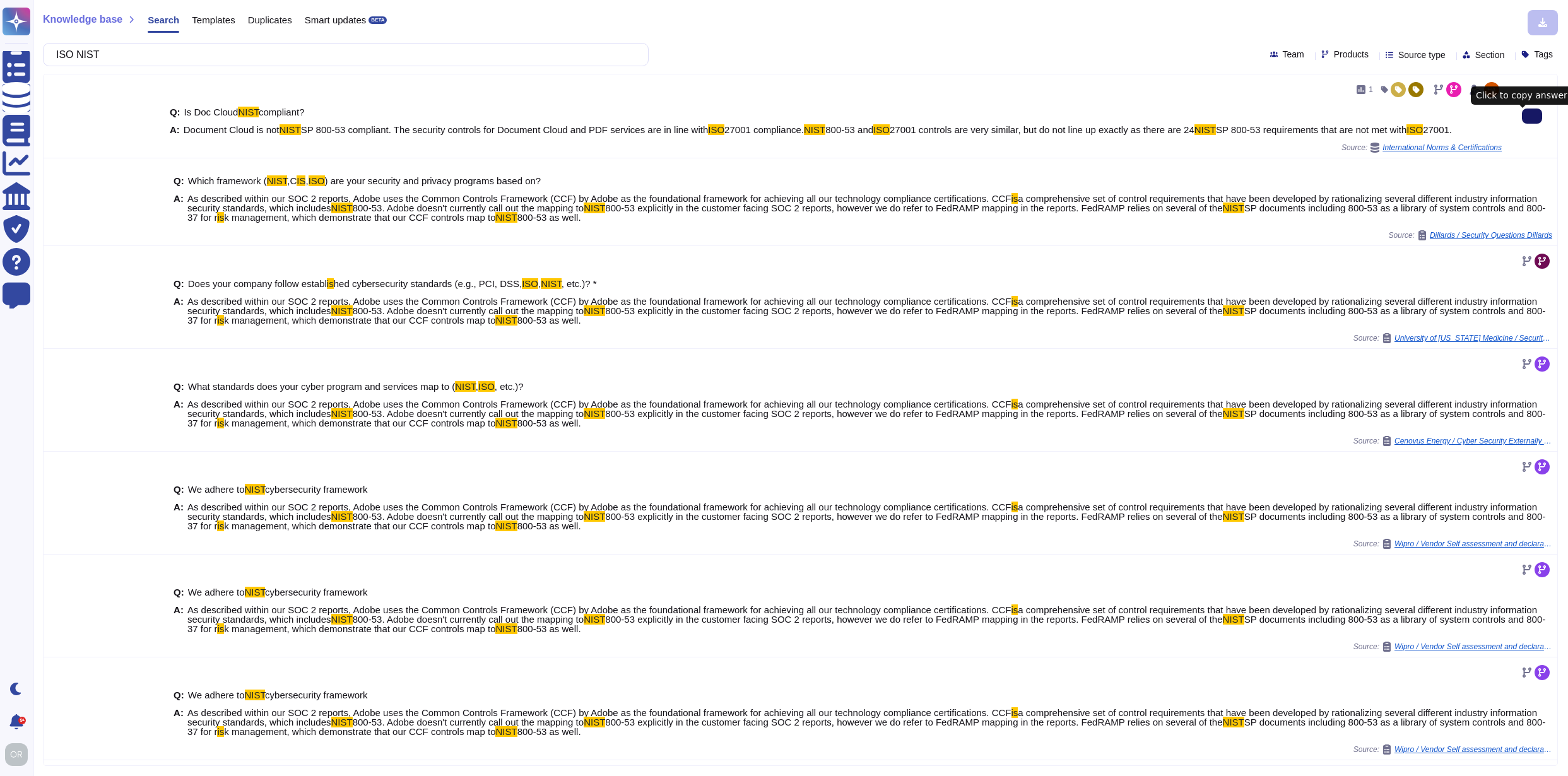
click at [1334, 55] on span "Products" at bounding box center [1351, 54] width 35 height 9
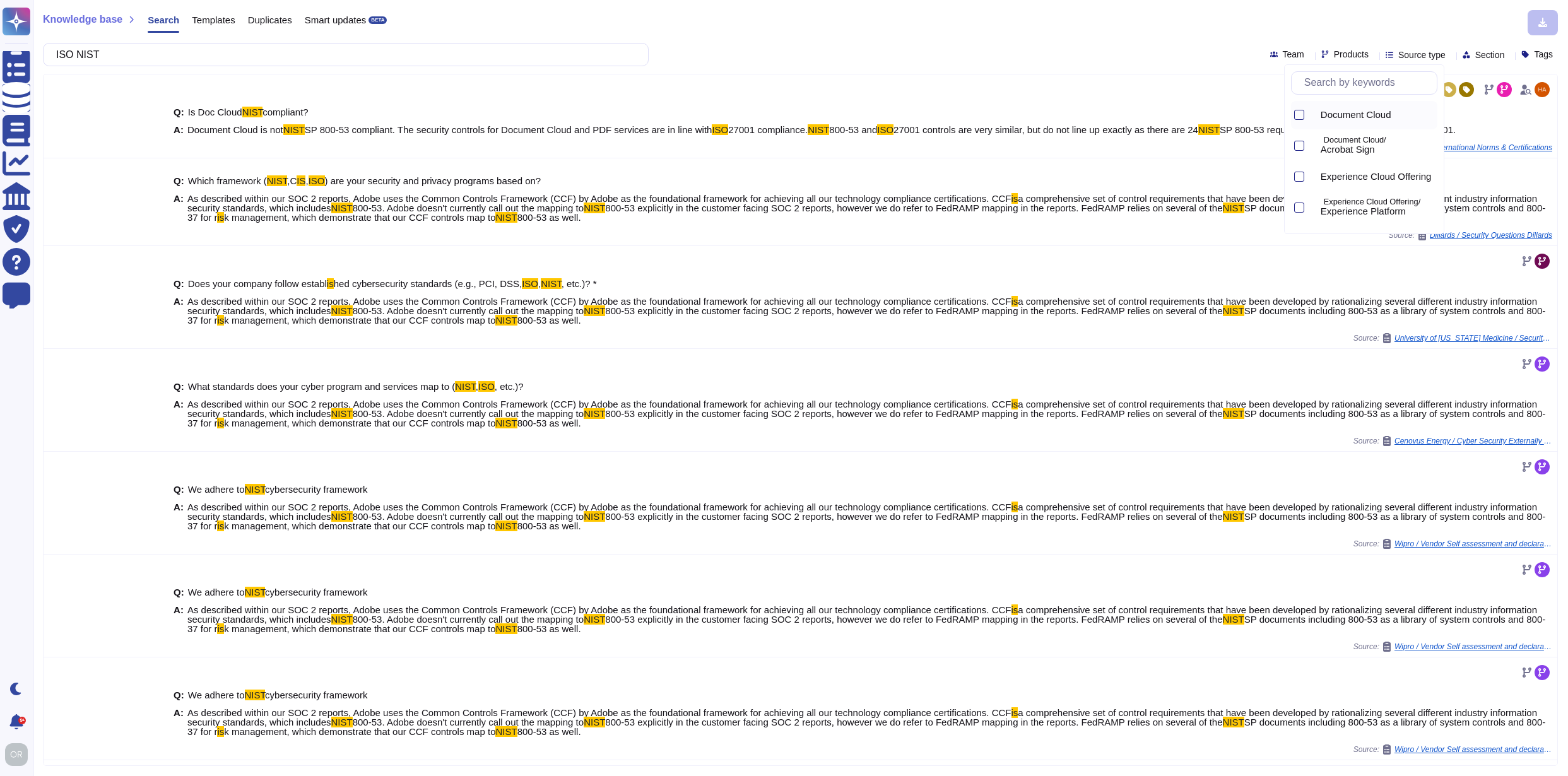
click at [1356, 111] on span "Document Cloud" at bounding box center [1357, 115] width 71 height 11
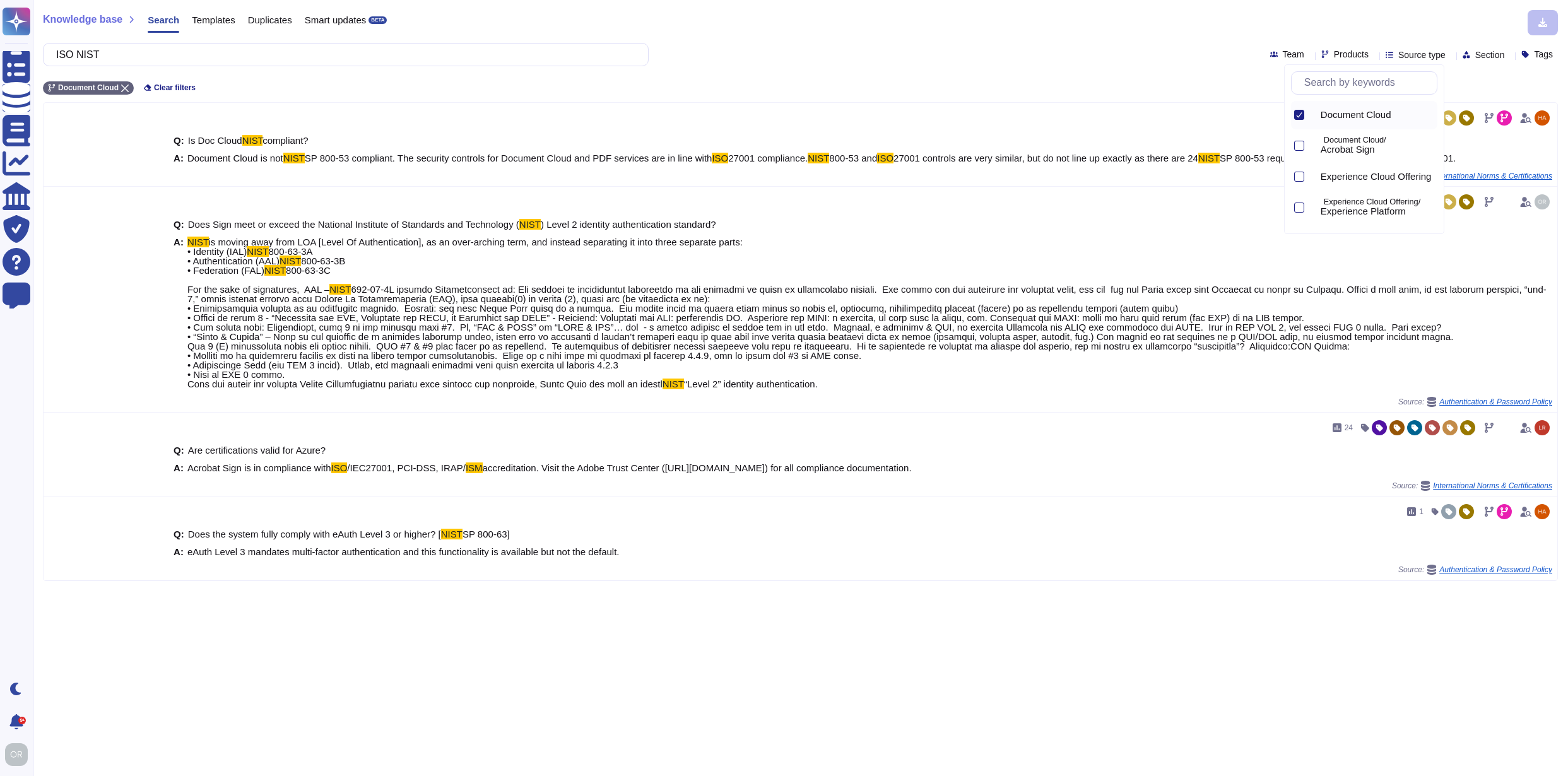
click at [1528, 611] on div "Knowledge base Search Templates Duplicates Smart updates BETA ISO NIST Team Pro…" at bounding box center [800, 388] width 1535 height 776
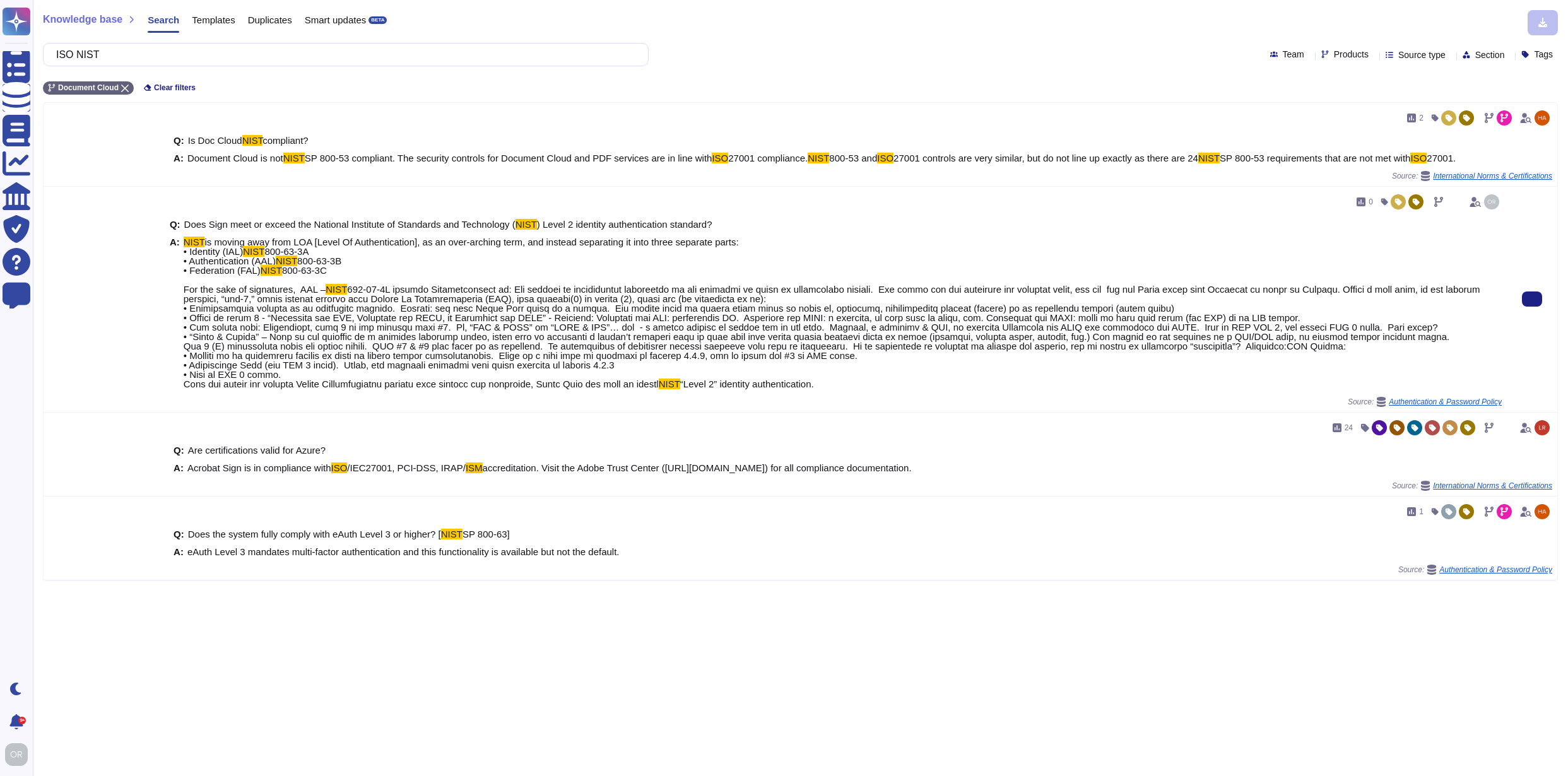
click at [205, 297] on span at bounding box center [832, 337] width 1297 height 105
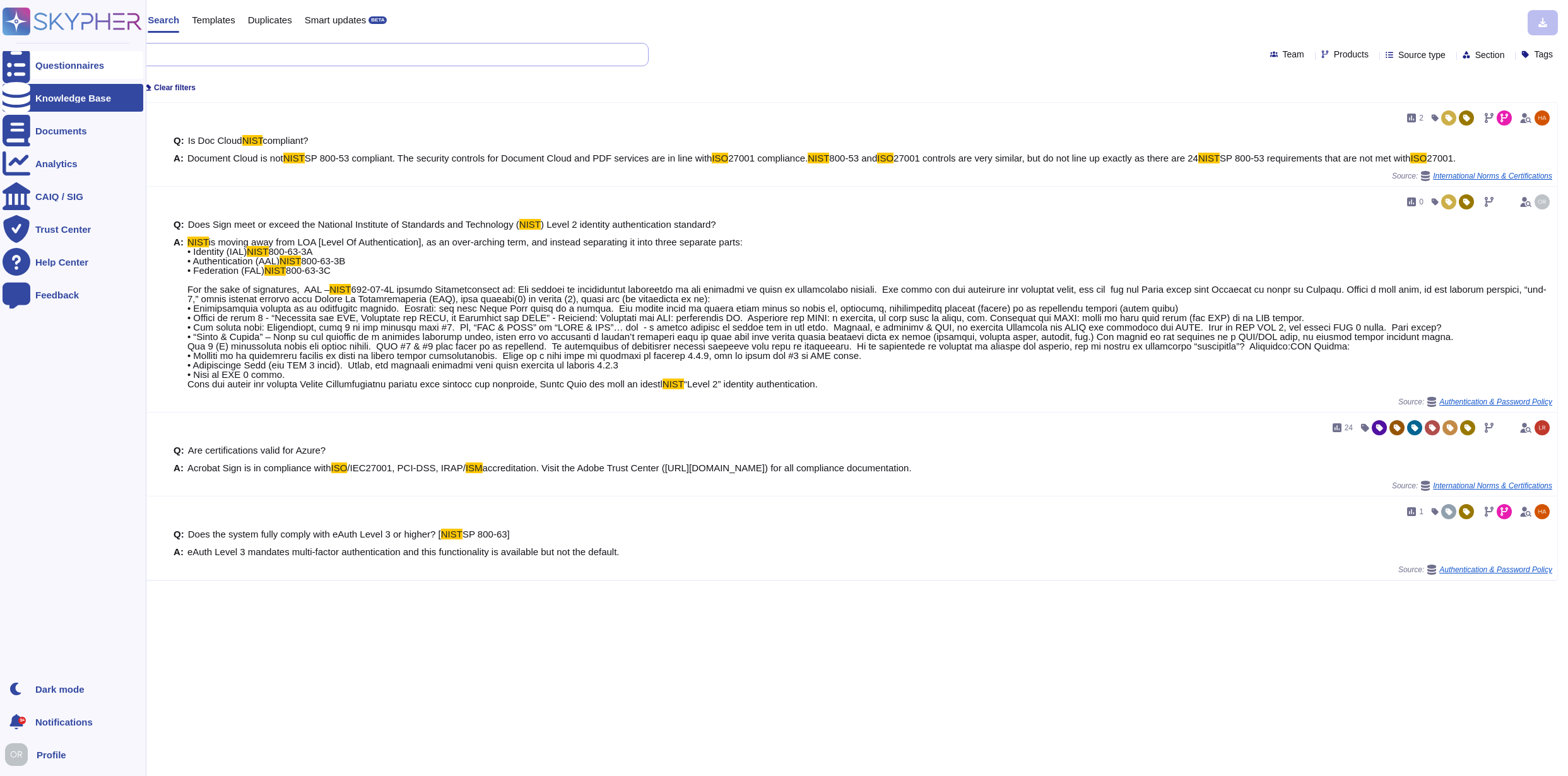
drag, startPoint x: 157, startPoint y: 50, endPoint x: 18, endPoint y: 51, distance: 139.0
click at [18, 51] on div "Questionnaires Knowledge Base Documents Analytics CAIQ / SIG Trust Center Help …" at bounding box center [784, 388] width 1568 height 776
paste input "Does the vendor have a risk management plan in place?"
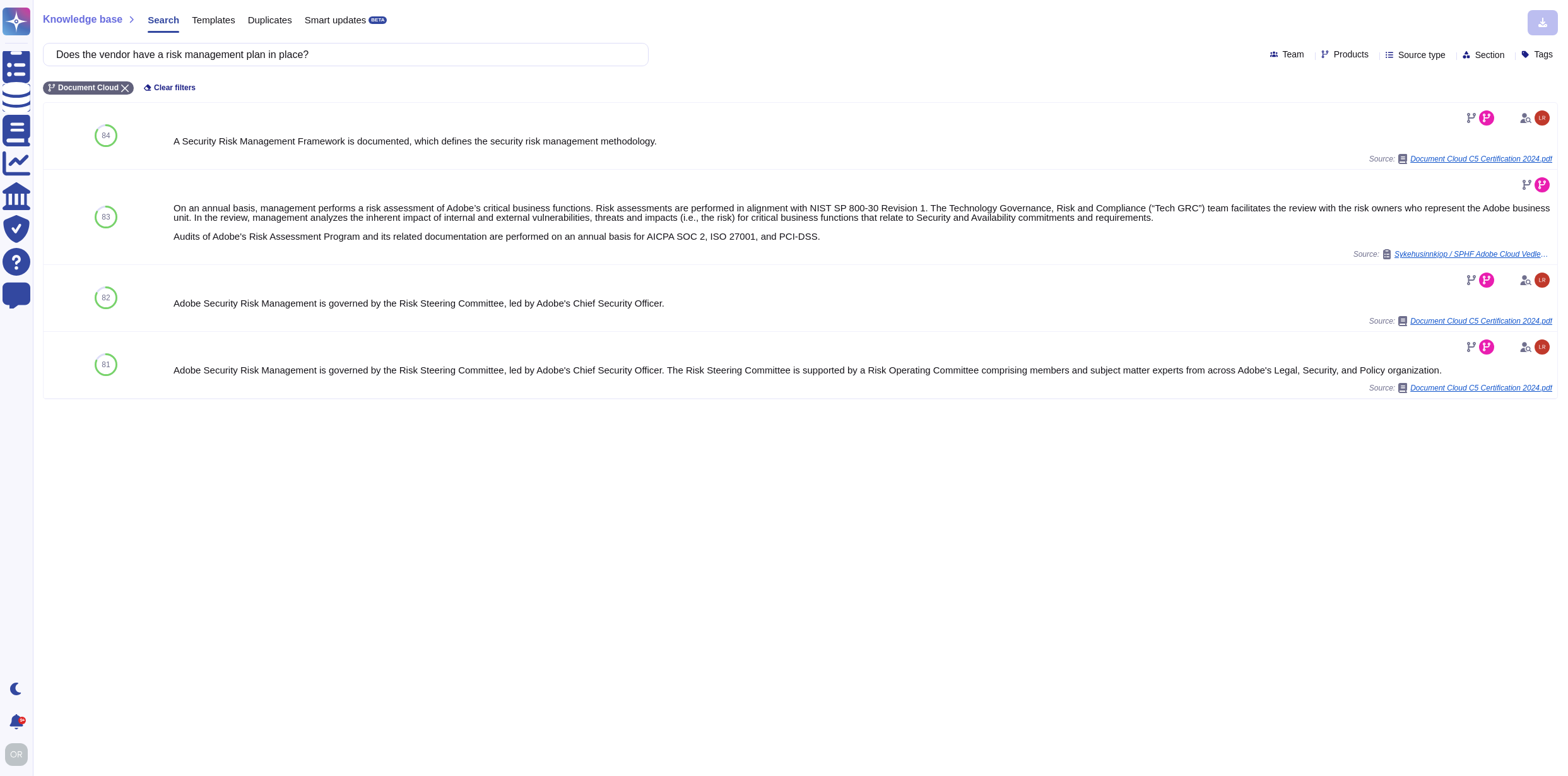
type input "Does the vendor have a risk management plan in place?"
click at [1334, 50] on span "Products" at bounding box center [1351, 54] width 35 height 9
type input "wide"
click at [1300, 119] on div at bounding box center [1299, 115] width 10 height 10
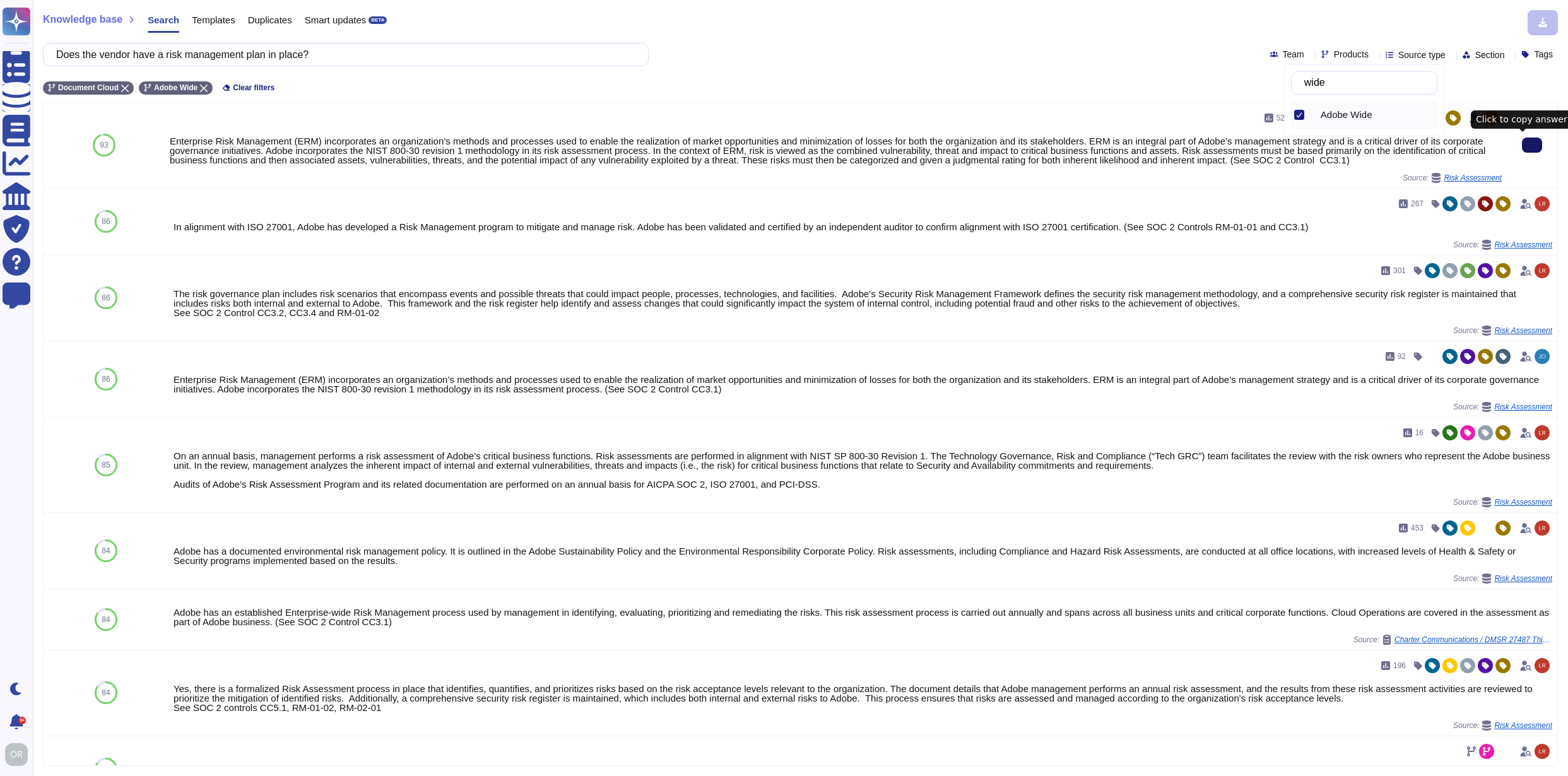
click at [1533, 145] on icon at bounding box center [1533, 145] width 0 height 0
drag, startPoint x: 369, startPoint y: 59, endPoint x: 67, endPoint y: 58, distance: 302.0
click at [67, 58] on input "Does the vendor have a risk management plan in place?" at bounding box center [343, 54] width 586 height 22
paste input "How do you handle incidents or breaches?"
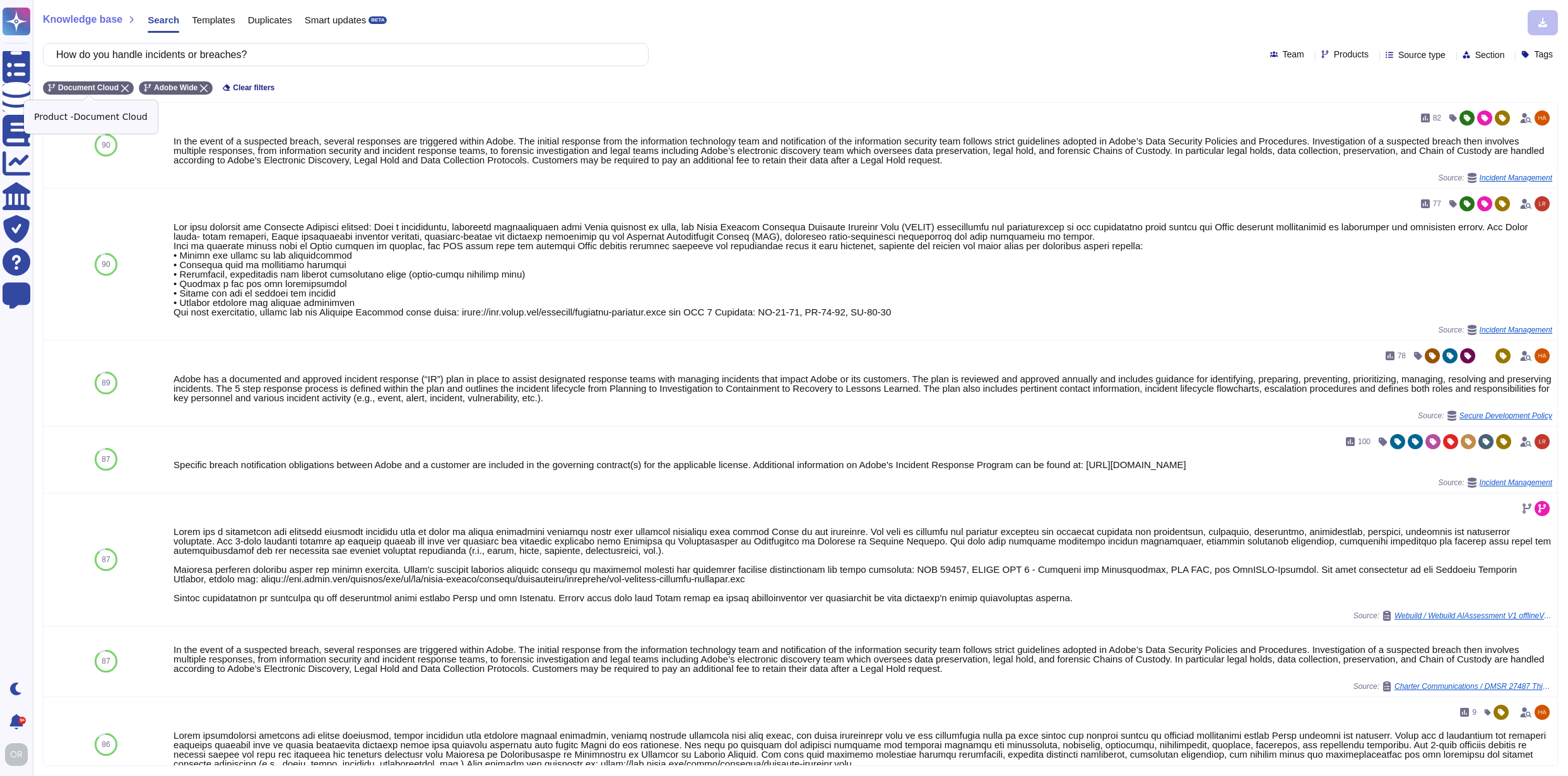
click at [123, 85] on icon at bounding box center [125, 88] width 7 height 7
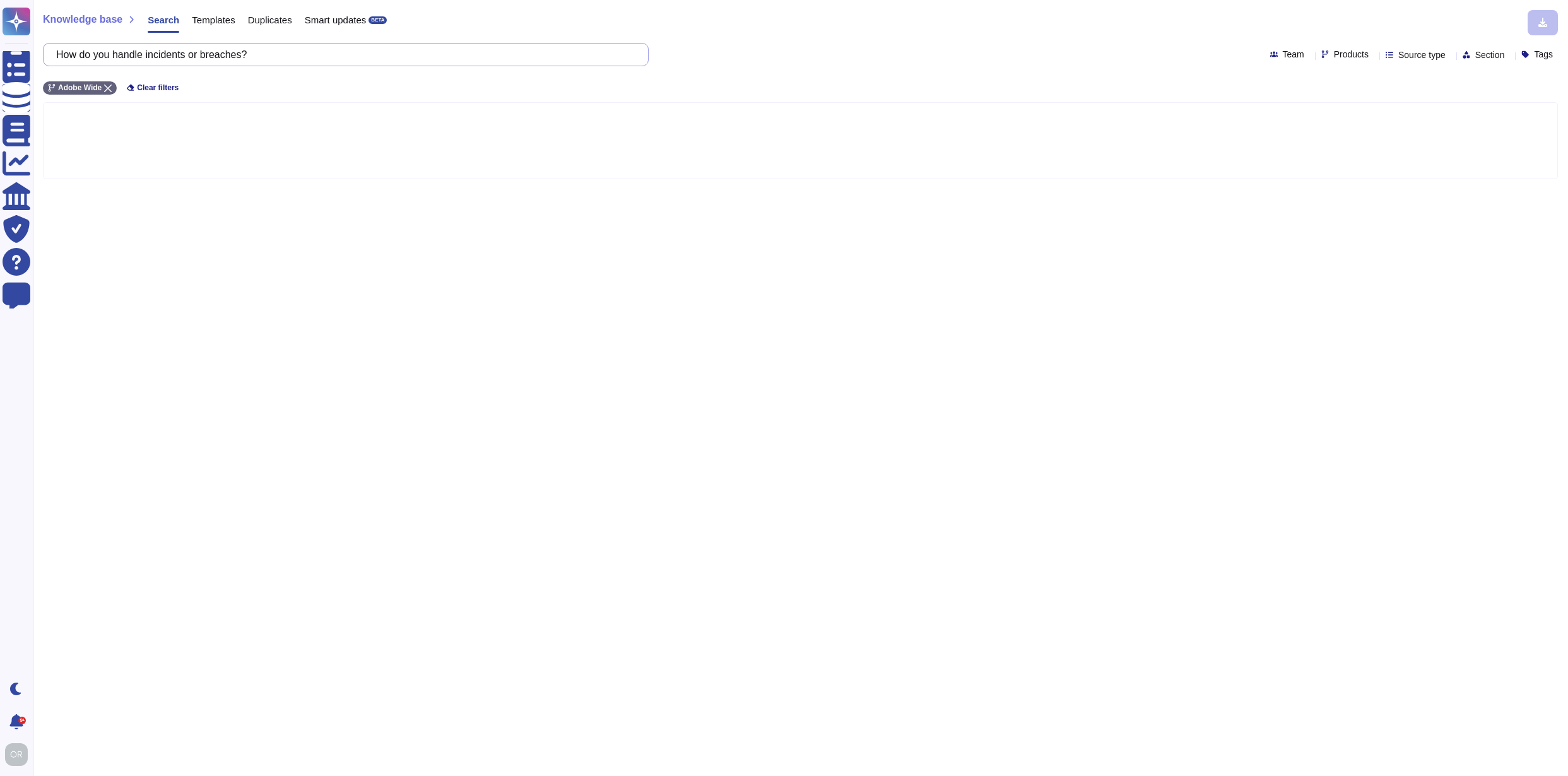
drag, startPoint x: 283, startPoint y: 54, endPoint x: 51, endPoint y: 57, distance: 232.0
click at [51, 57] on div "How do you handle incidents or breaches?" at bounding box center [345, 54] width 606 height 23
type input "DPA"
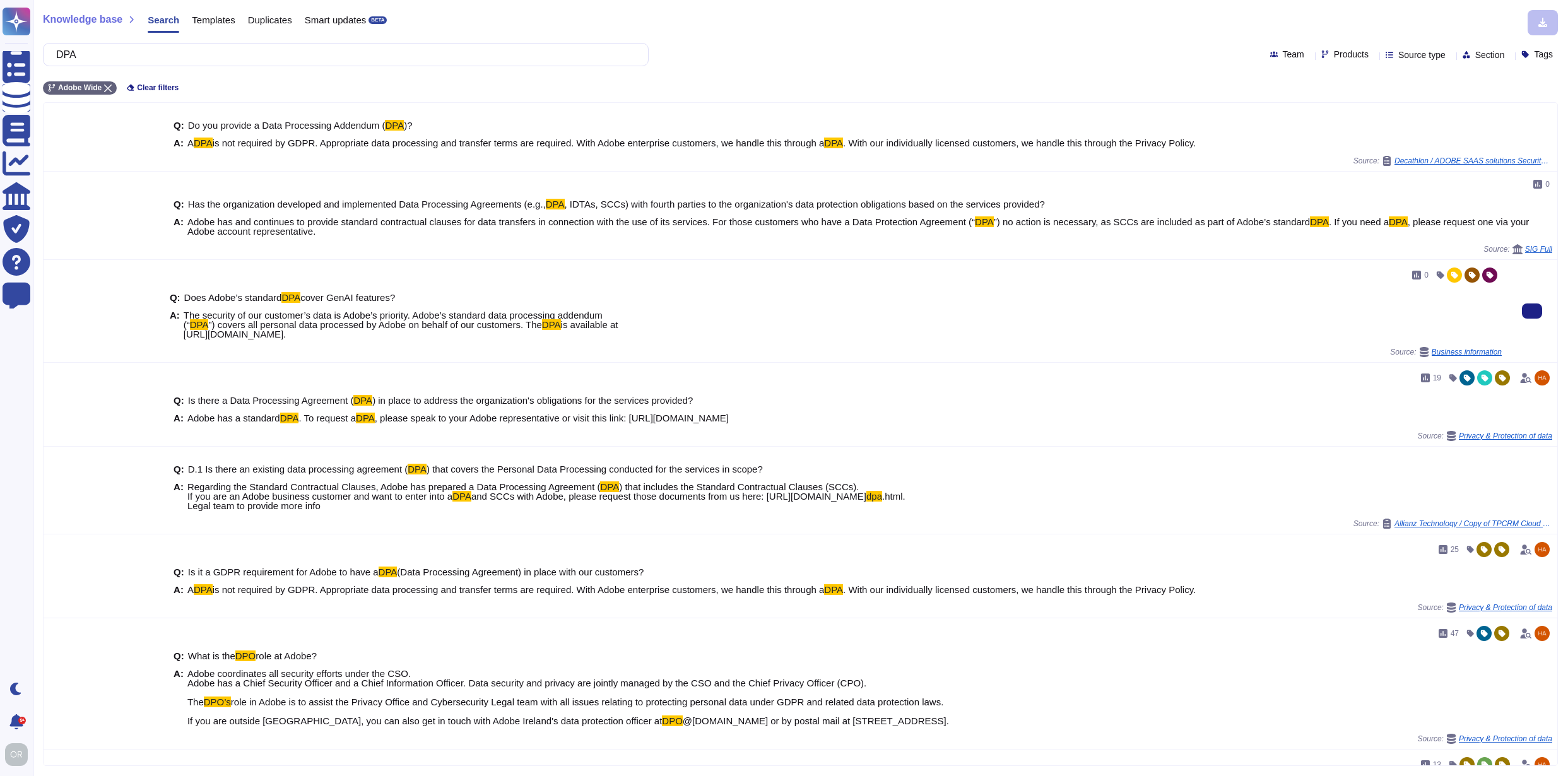
click at [550, 355] on div "Source: Business information" at bounding box center [836, 351] width 1333 height 10
drag, startPoint x: 516, startPoint y: 335, endPoint x: 183, endPoint y: 335, distance: 333.0
click at [183, 335] on span "is available at [URL][DOMAIN_NAME]." at bounding box center [401, 329] width 435 height 20
click at [960, 333] on div "A: The security of our customer’s data is Adobe’s priority. Adobe’s standard da…" at bounding box center [836, 325] width 1333 height 29
click at [1522, 310] on button at bounding box center [1532, 311] width 20 height 15
